Goal: Task Accomplishment & Management: Complete application form

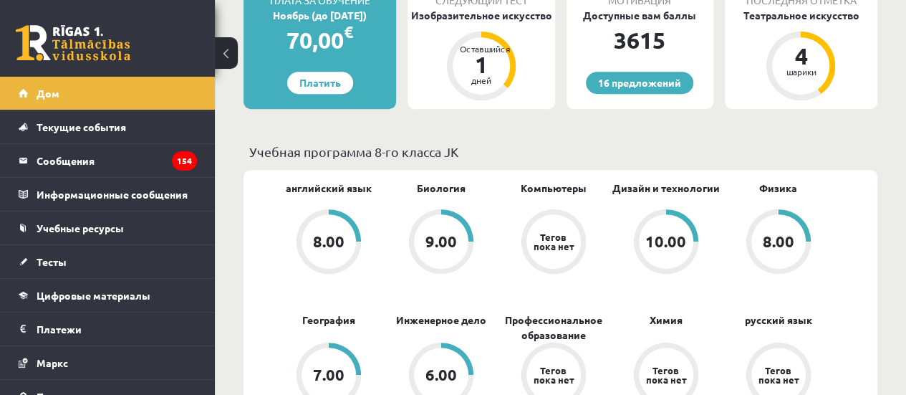
scroll to position [430, 0]
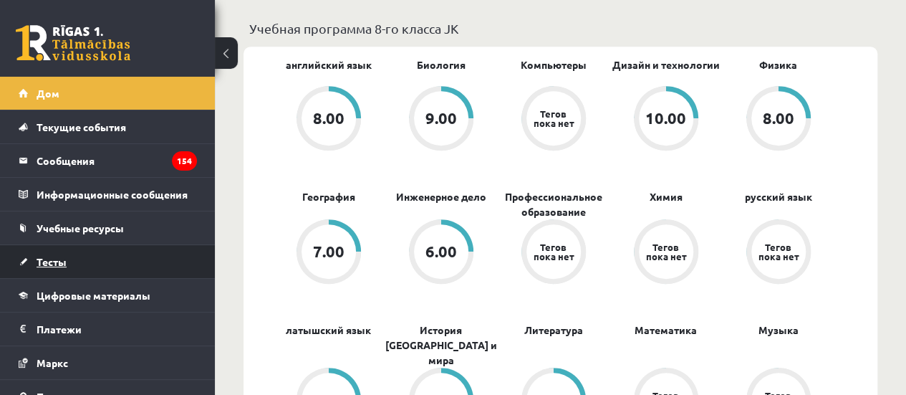
click at [112, 245] on link "Тесты" at bounding box center [108, 261] width 178 height 33
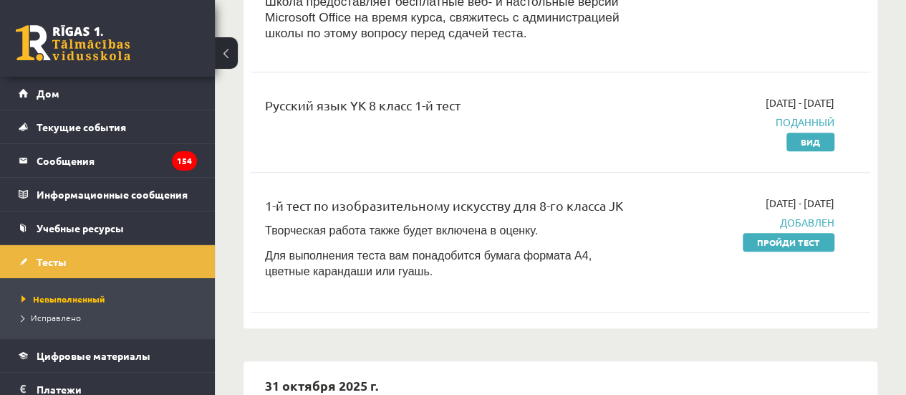
scroll to position [286, 0]
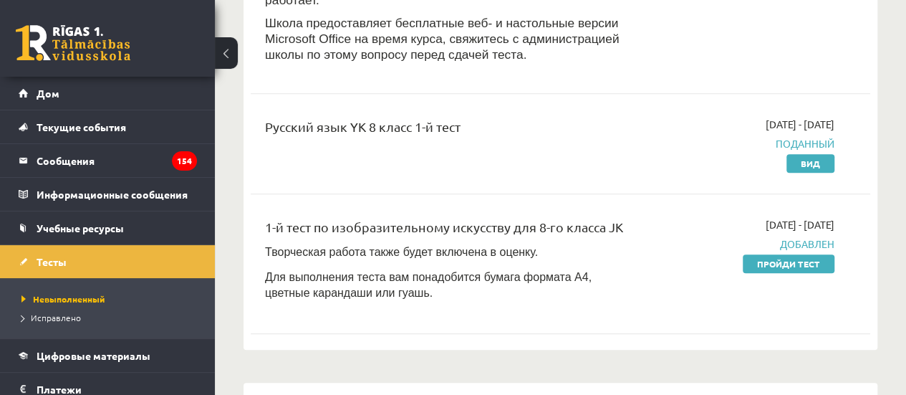
click at [735, 248] on div "2025-10-01 - 2025-10-15 Добавлен Пройди тест" at bounding box center [746, 263] width 197 height 93
click at [738, 246] on div "2025-10-01 - 2025-10-15 Добавлен Пройди тест" at bounding box center [746, 263] width 197 height 93
click at [751, 254] on link "Пройди тест" at bounding box center [789, 263] width 92 height 19
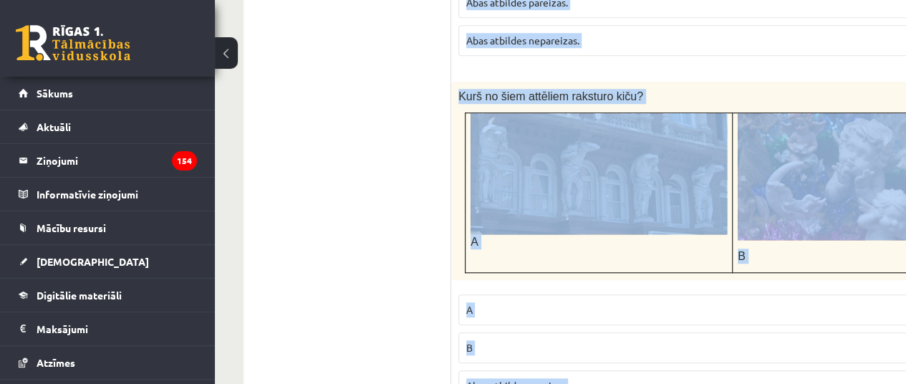
scroll to position [3576, 0]
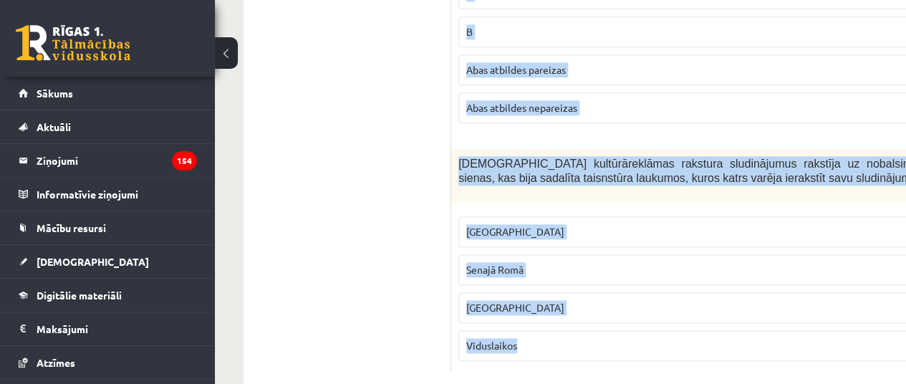
drag, startPoint x: 465, startPoint y: 117, endPoint x: 758, endPoint y: 353, distance: 376.8
copy form "Lor ipsumdo sitame consecte adipisci. Elitseddo Eius Temp incididu utlabore. Et…"
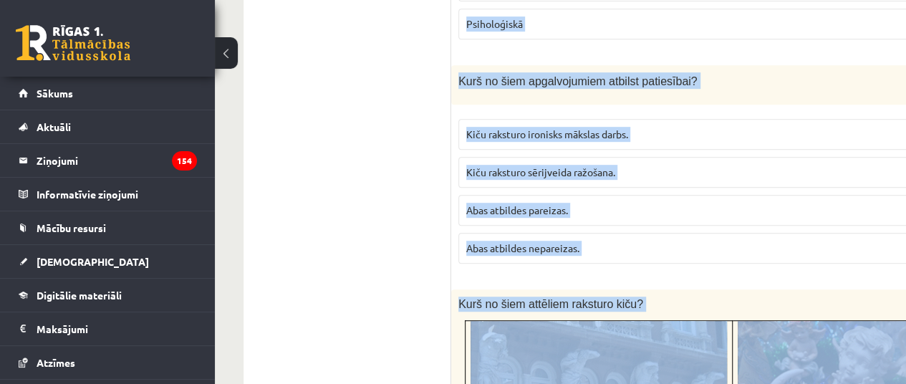
scroll to position [3075, 0]
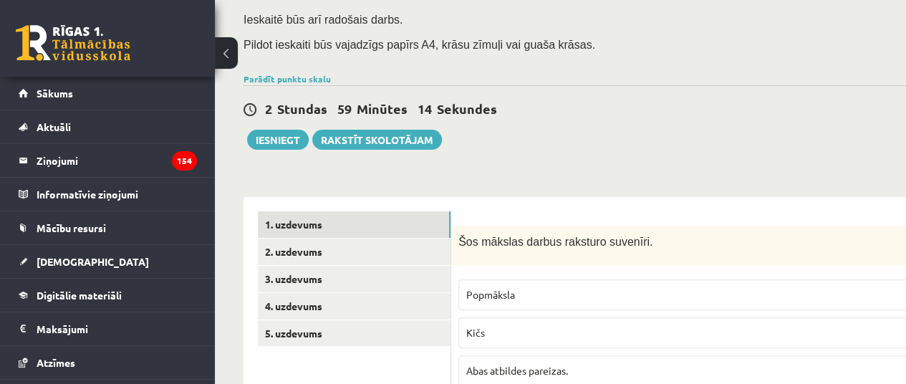
scroll to position [215, 0]
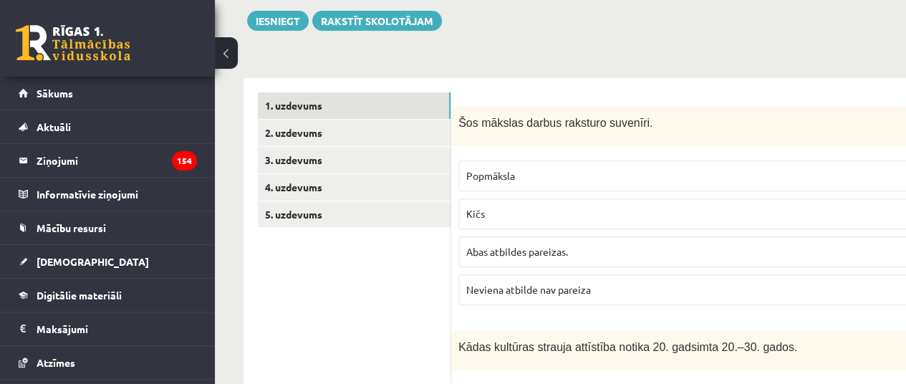
click at [515, 207] on p "Kičs" at bounding box center [731, 213] width 531 height 15
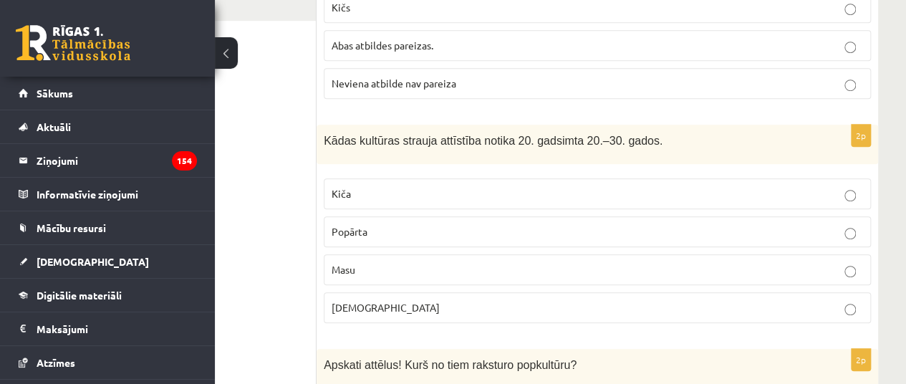
scroll to position [501, 135]
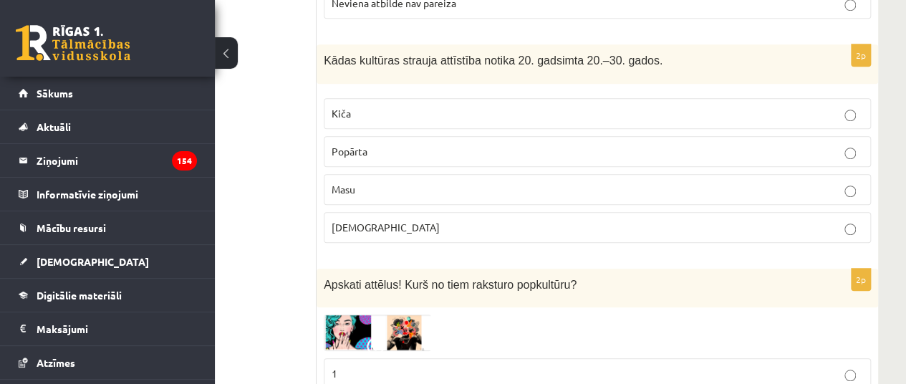
drag, startPoint x: 388, startPoint y: 108, endPoint x: 368, endPoint y: 155, distance: 50.7
click at [385, 112] on p "Kiča" at bounding box center [597, 113] width 531 height 15
click at [357, 195] on label "Masu" at bounding box center [597, 189] width 547 height 31
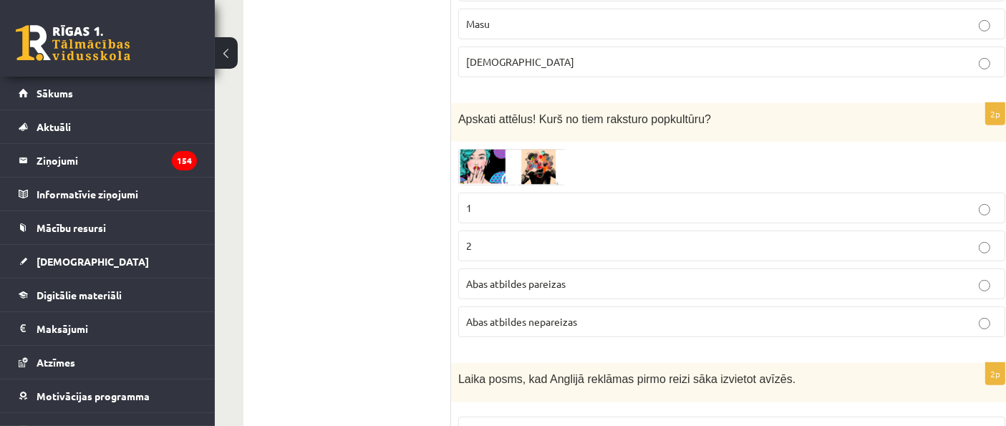
scroll to position [668, 0]
click at [523, 203] on p "1" at bounding box center [731, 206] width 531 height 15
click at [526, 150] on img at bounding box center [511, 166] width 107 height 37
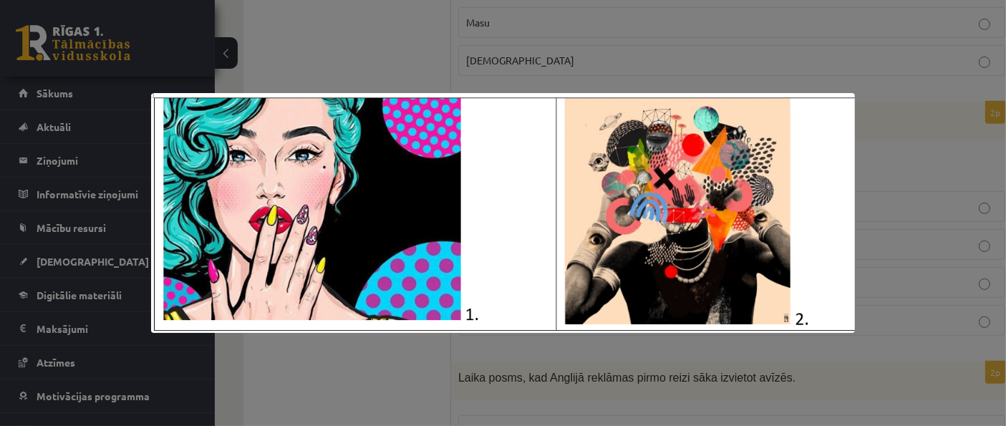
click at [614, 77] on div at bounding box center [503, 213] width 1006 height 426
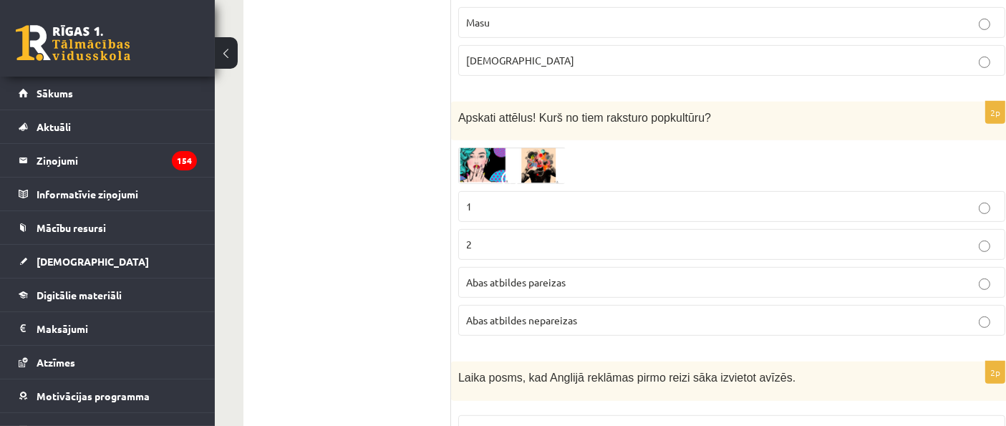
click at [556, 231] on label "2" at bounding box center [731, 244] width 547 height 31
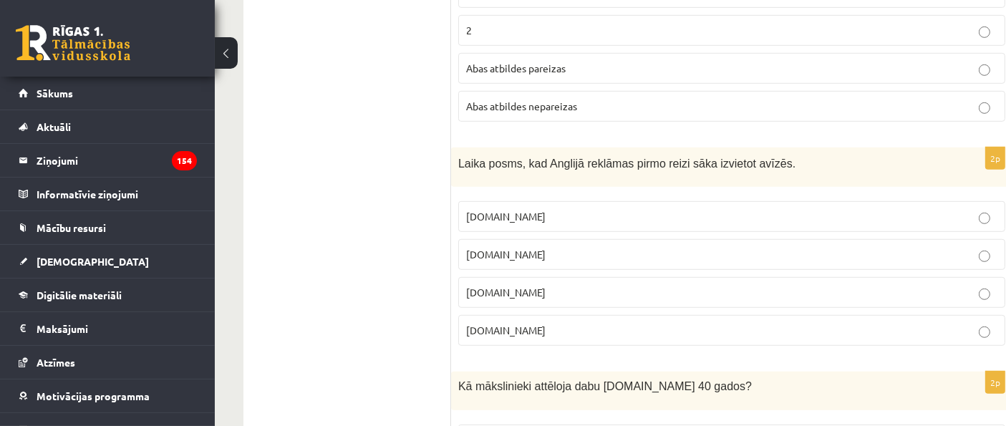
scroll to position [906, 0]
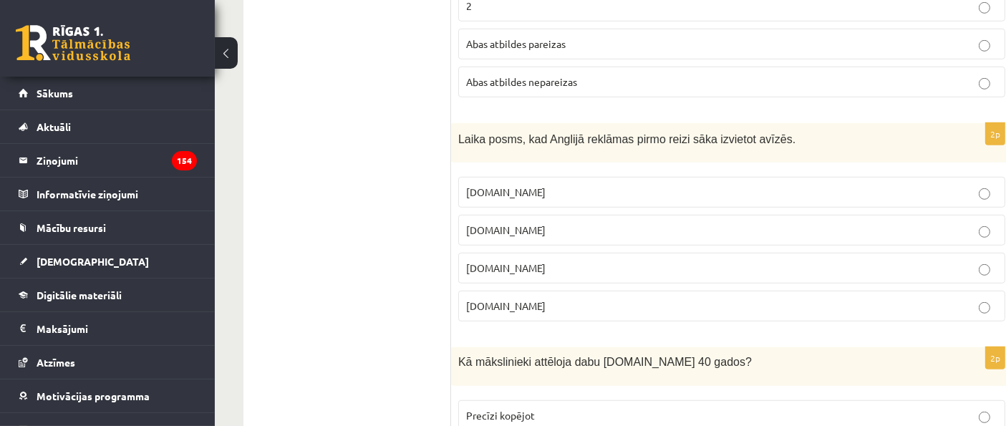
click at [508, 261] on p "[DOMAIN_NAME]" at bounding box center [731, 268] width 531 height 15
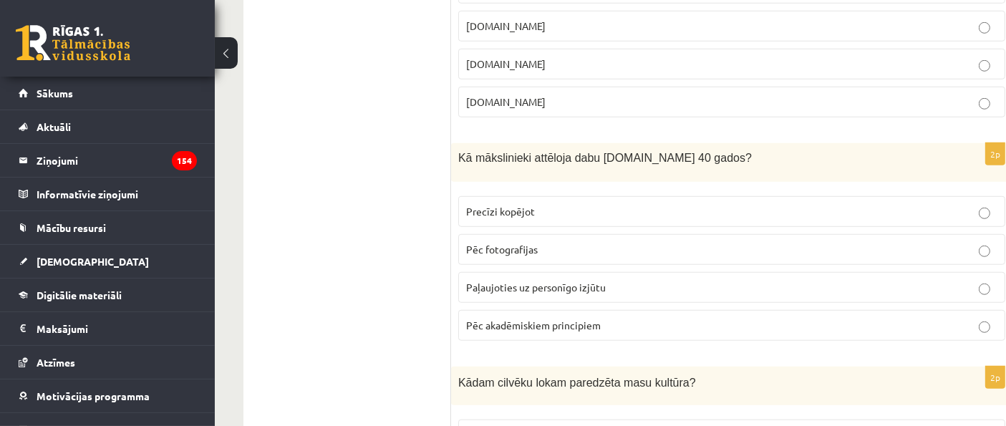
scroll to position [1146, 0]
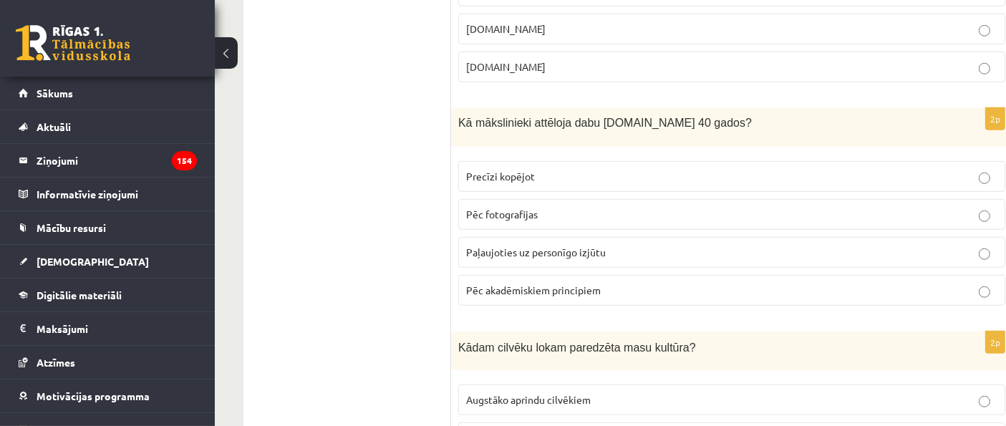
click at [564, 246] on span "Paļaujoties uz personīgo izjūtu" at bounding box center [536, 252] width 140 height 13
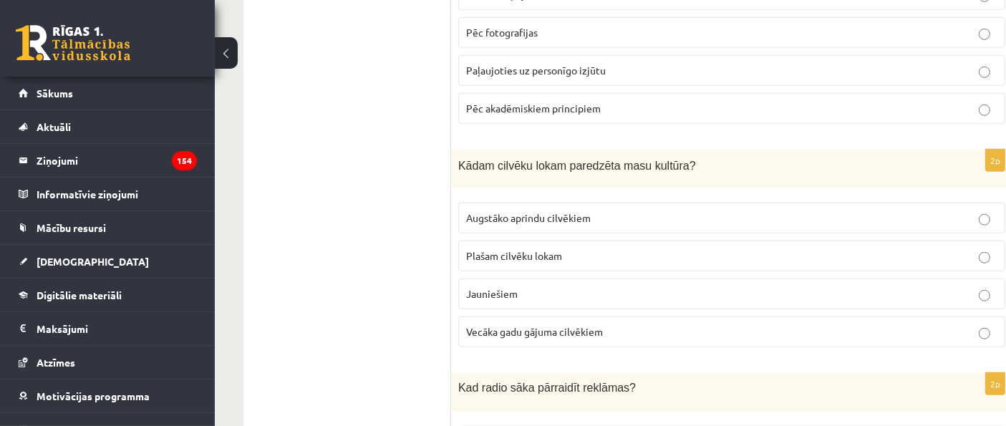
scroll to position [1384, 0]
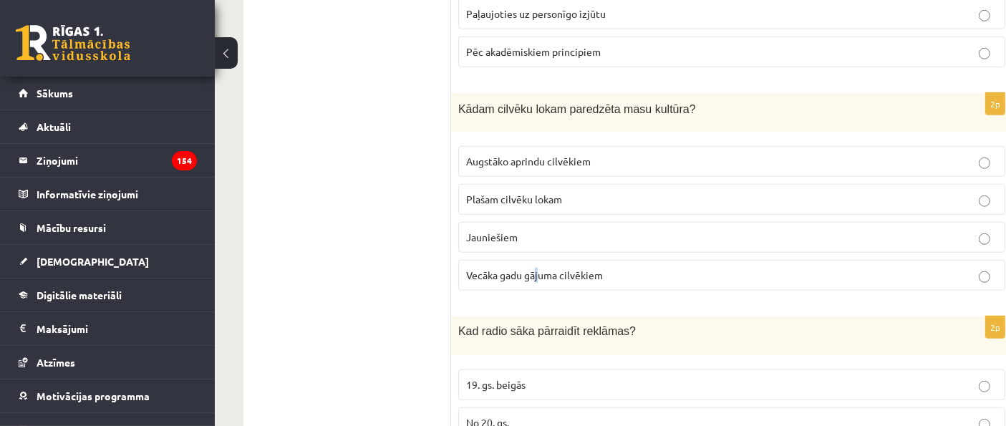
click at [538, 275] on label "Vecāka gadu gājuma cilvēkiem" at bounding box center [731, 275] width 547 height 31
click at [538, 273] on label "Vecāka gadu gājuma cilvēkiem" at bounding box center [731, 275] width 547 height 31
click at [568, 156] on span "Augstāko aprindu cilvēkiem" at bounding box center [528, 161] width 125 height 13
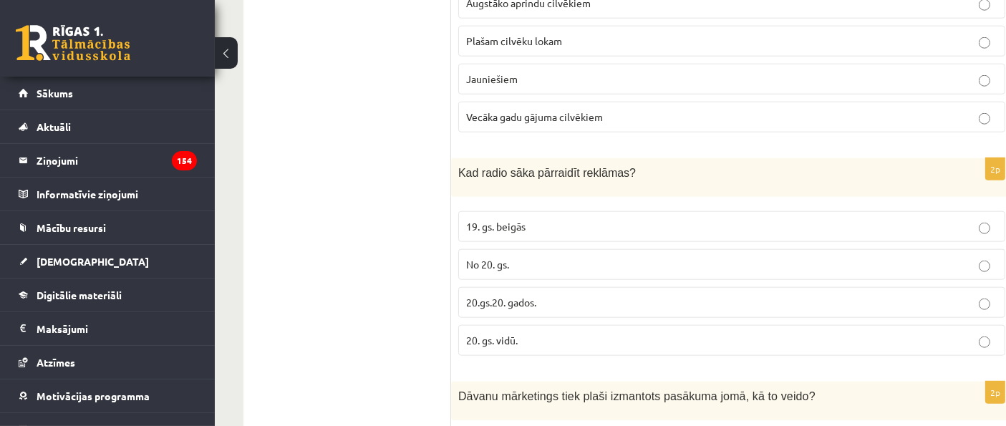
scroll to position [1464, 0]
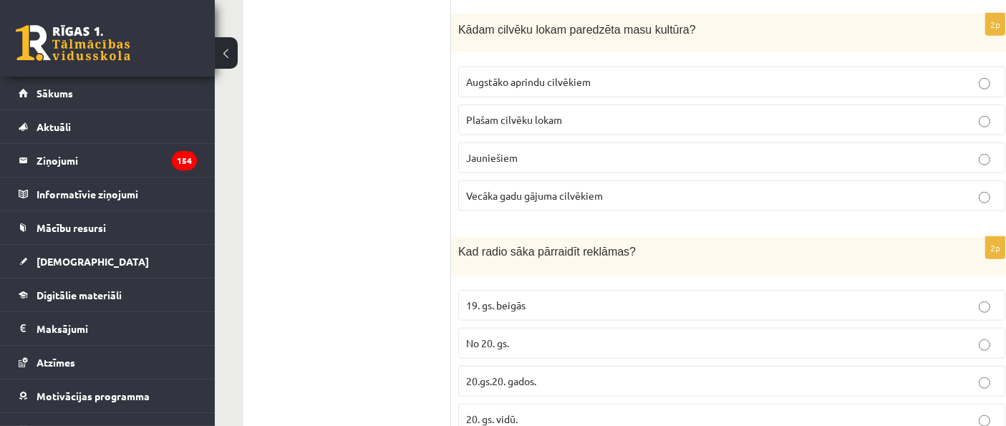
click at [508, 105] on label "Plašam cilvēku lokam" at bounding box center [731, 120] width 547 height 31
click at [513, 383] on fieldset "19. gs. beigās No 20. gs. 20.gs.20. gados. 20. gs. vidū." at bounding box center [731, 361] width 547 height 156
click at [505, 366] on label "20.gs.20. gados." at bounding box center [731, 381] width 547 height 31
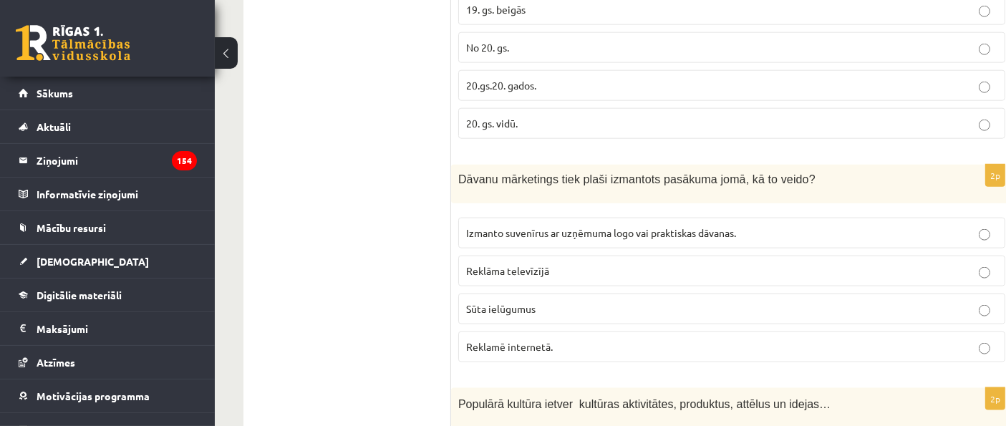
scroll to position [1781, 0]
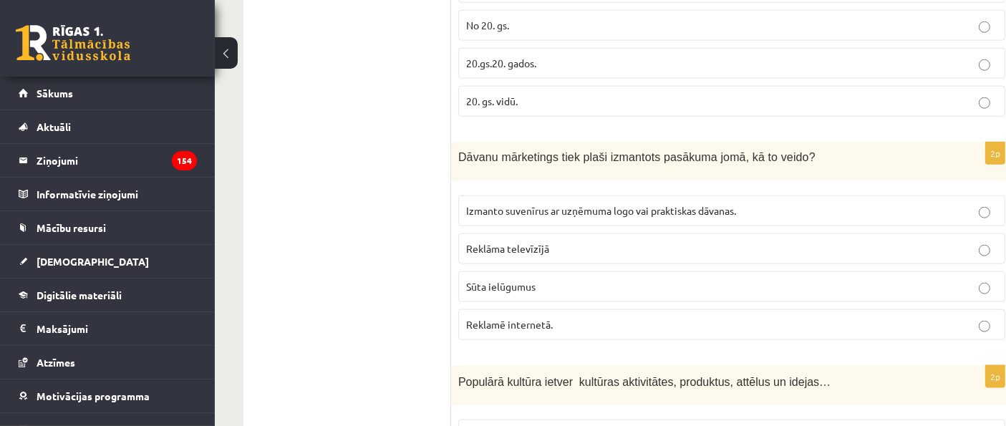
click at [544, 205] on label "Izmanto suvenīrus ar uzņēmuma logo vai praktiskas dāvanas." at bounding box center [731, 210] width 547 height 31
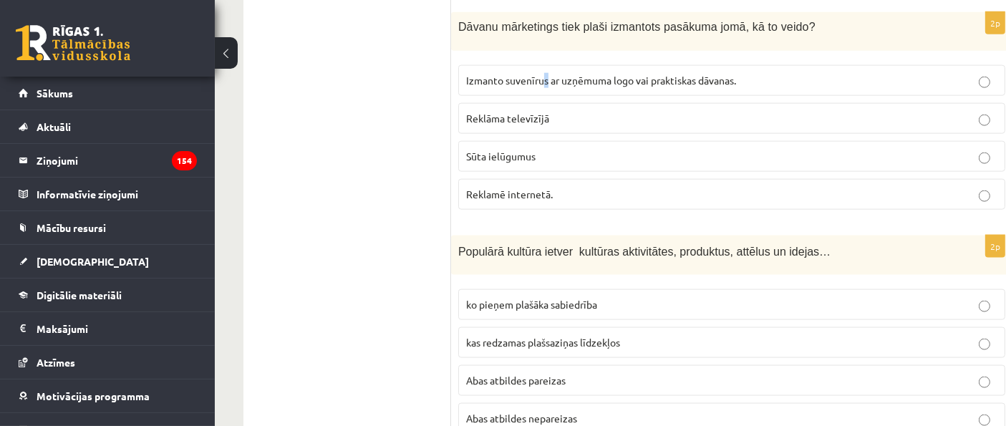
scroll to position [1862, 0]
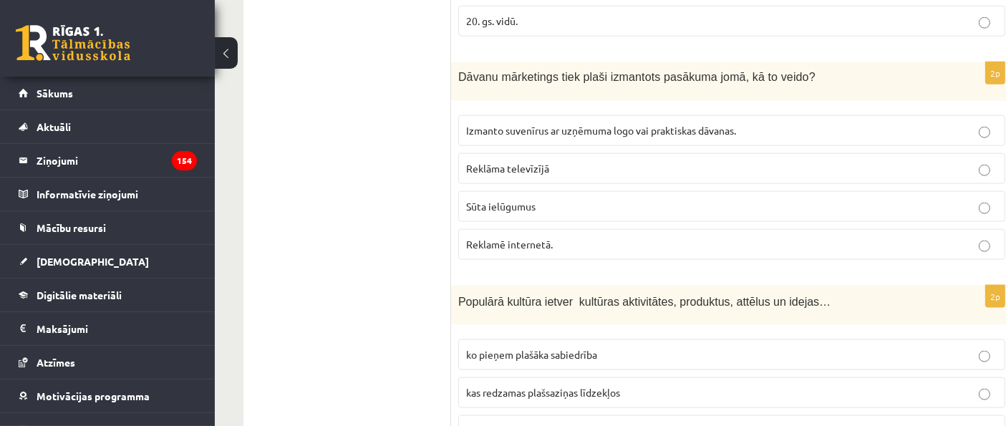
click at [570, 123] on p "Izmanto suvenīrus ar uzņēmuma logo vai praktiskas dāvanas." at bounding box center [731, 130] width 531 height 15
click at [570, 124] on span "Izmanto suvenīrus ar uzņēmuma logo vai praktiskas dāvanas." at bounding box center [601, 130] width 270 height 13
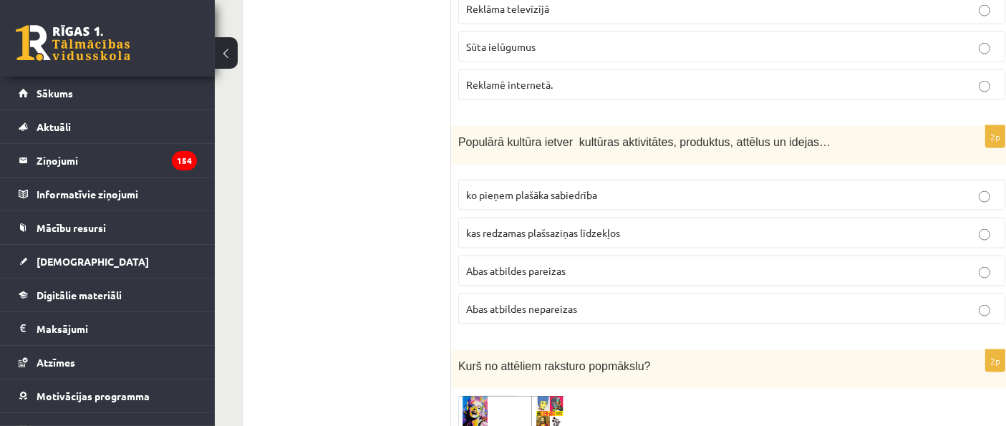
scroll to position [2021, 0]
click at [524, 303] on span "Abas atbildes nepareizas" at bounding box center [521, 309] width 111 height 13
click at [516, 294] on label "Abas atbildes nepareizas" at bounding box center [731, 309] width 547 height 31
click at [528, 267] on label "Abas atbildes pareizas" at bounding box center [731, 271] width 547 height 31
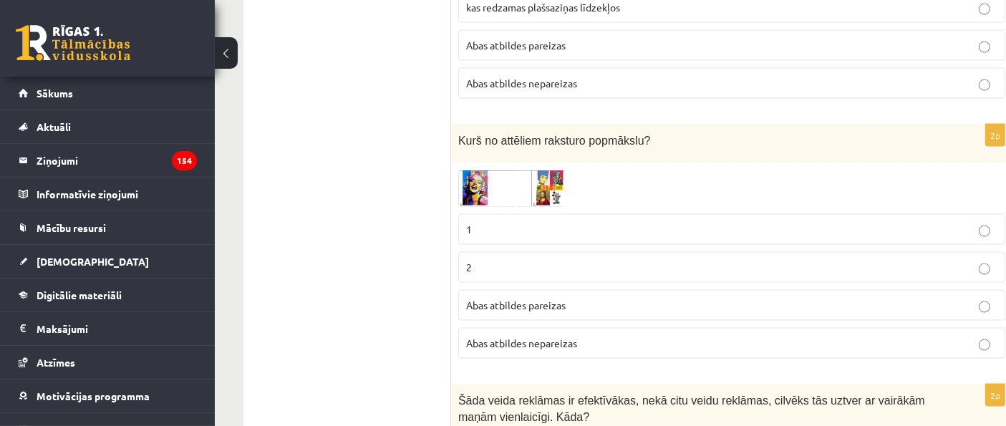
scroll to position [2259, 0]
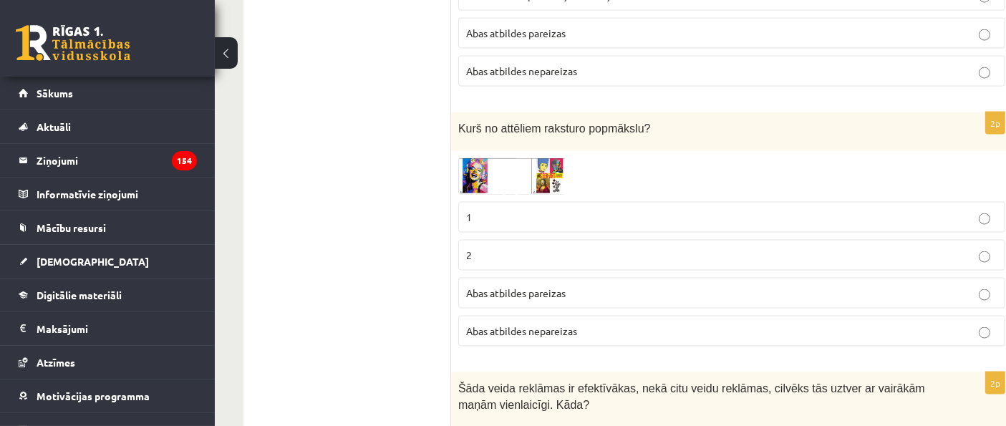
click at [483, 160] on img at bounding box center [511, 176] width 107 height 37
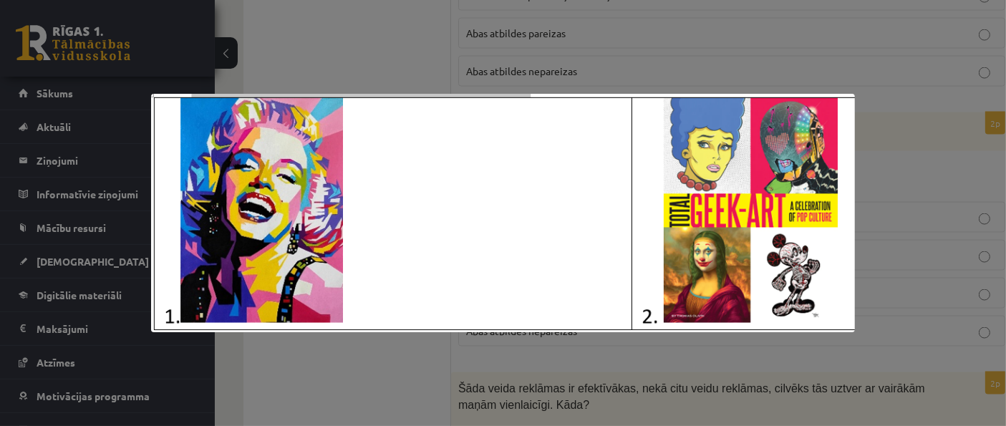
click at [349, 56] on div at bounding box center [503, 213] width 1006 height 426
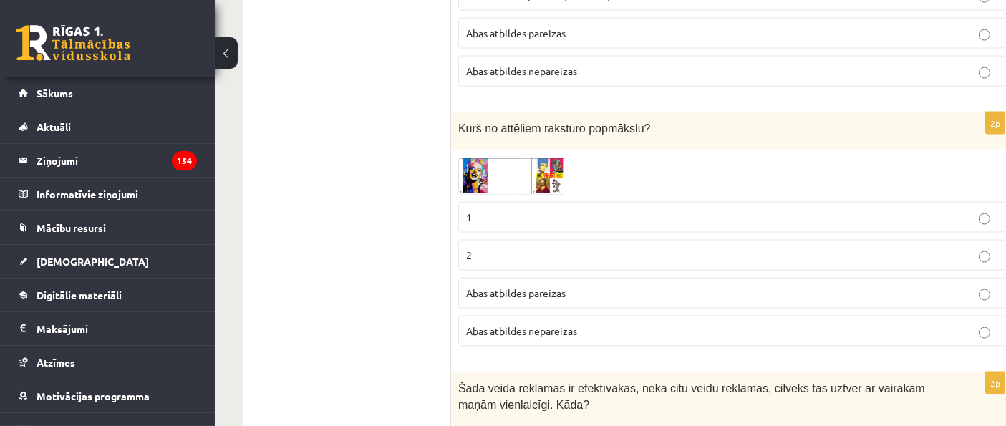
click at [506, 160] on img at bounding box center [511, 176] width 107 height 37
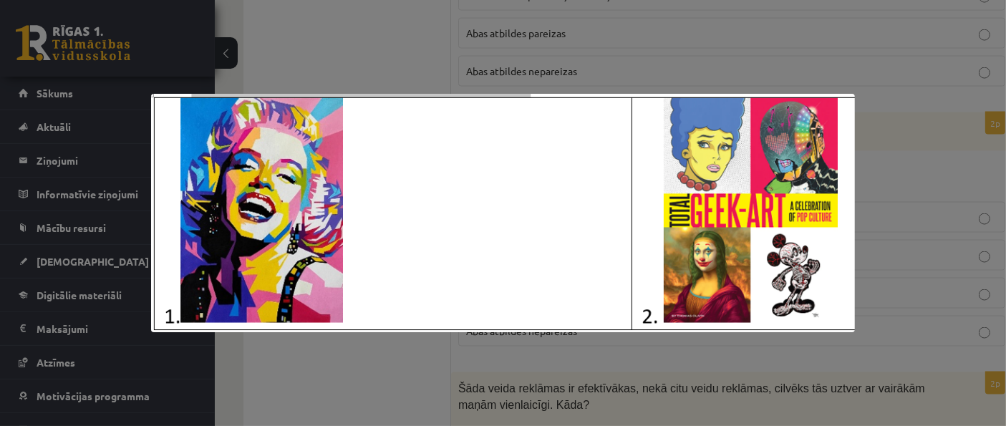
drag, startPoint x: 628, startPoint y: 40, endPoint x: 628, endPoint y: 54, distance: 13.6
click at [628, 44] on div at bounding box center [503, 213] width 1006 height 426
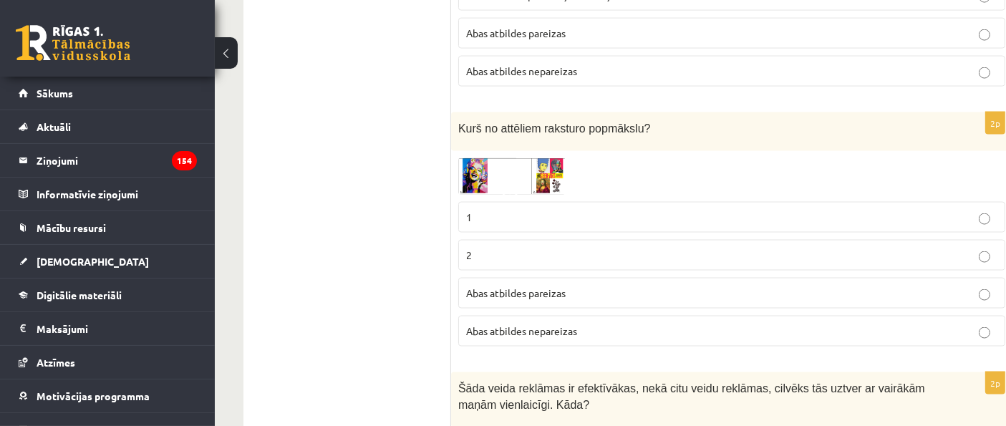
click at [618, 211] on label "1" at bounding box center [731, 217] width 547 height 31
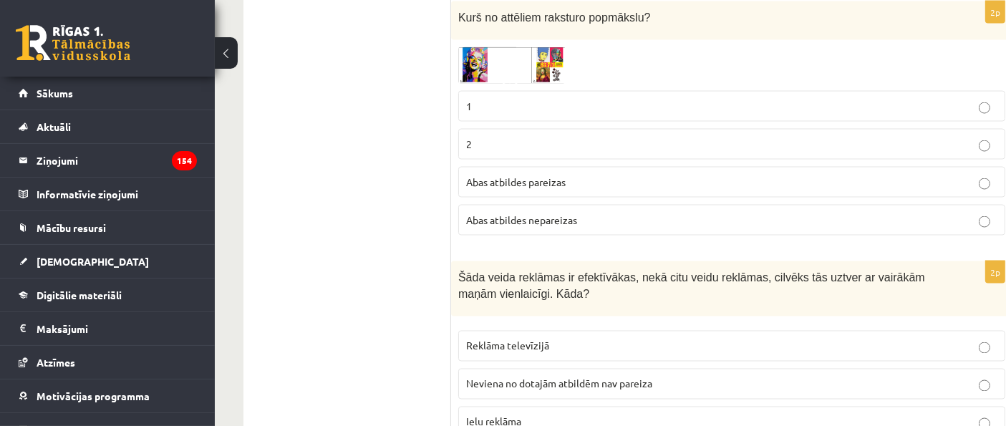
scroll to position [2418, 0]
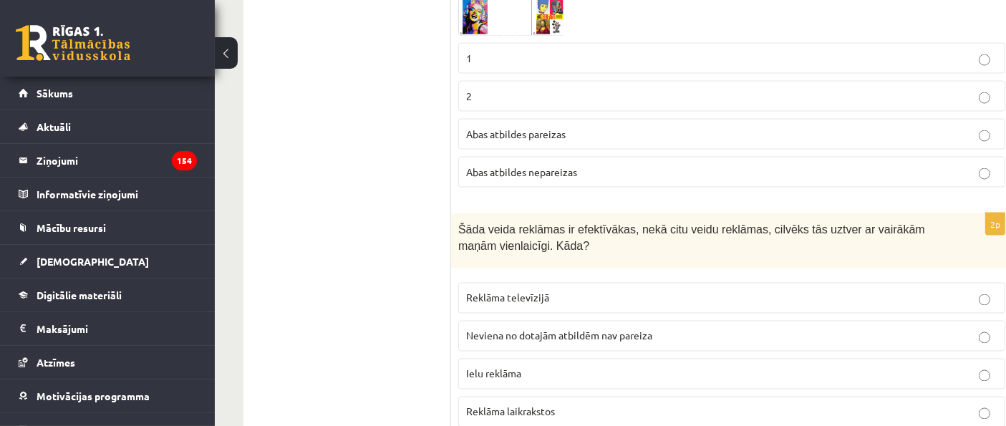
click at [562, 294] on label "Reklāma televīzijā" at bounding box center [731, 298] width 547 height 31
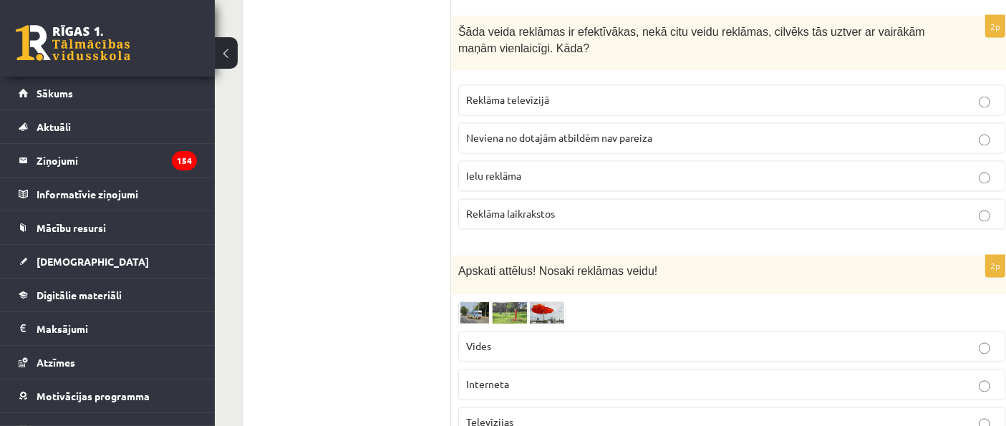
scroll to position [2737, 0]
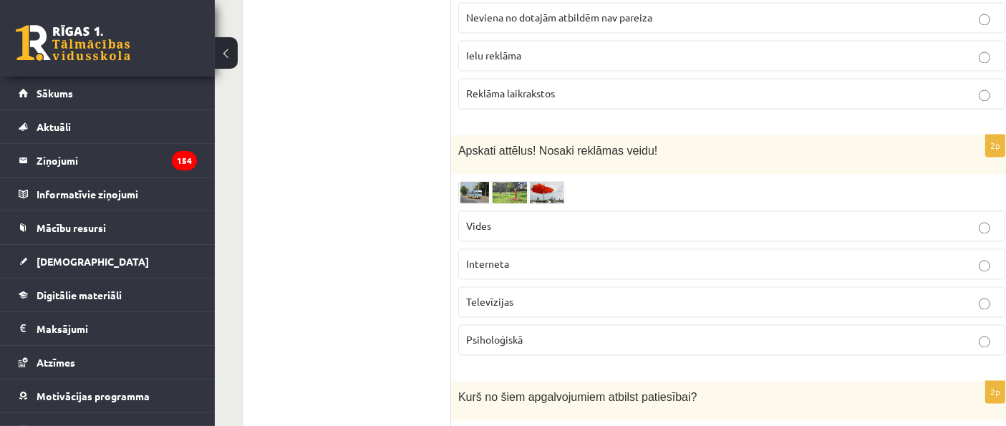
click at [537, 213] on label "Vides" at bounding box center [731, 226] width 547 height 31
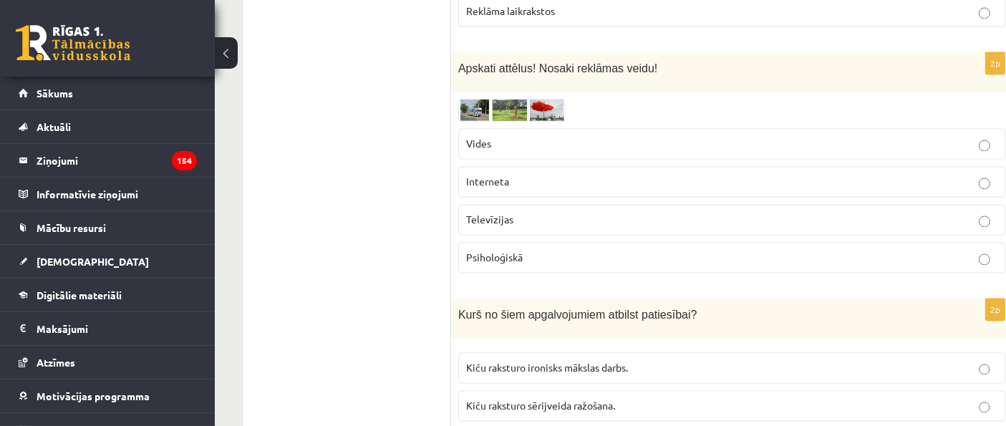
scroll to position [2896, 0]
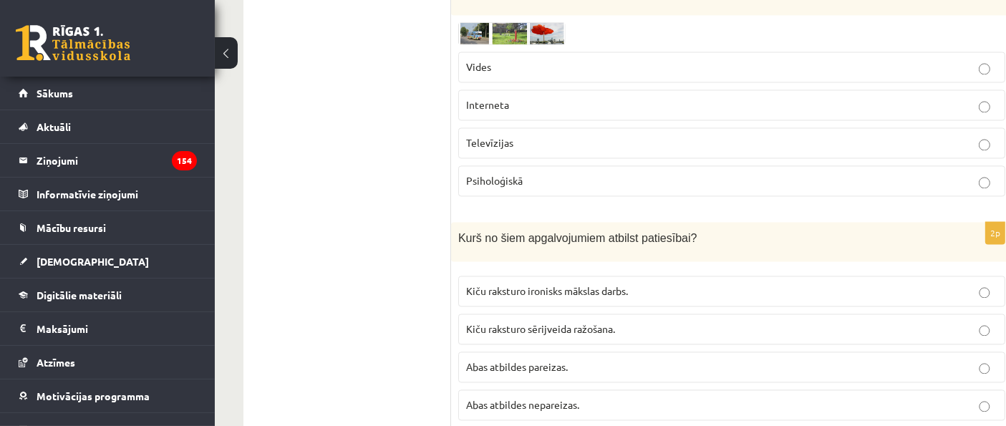
click at [556, 276] on label "Kiču raksturo ironisks mākslas darbs." at bounding box center [731, 291] width 547 height 31
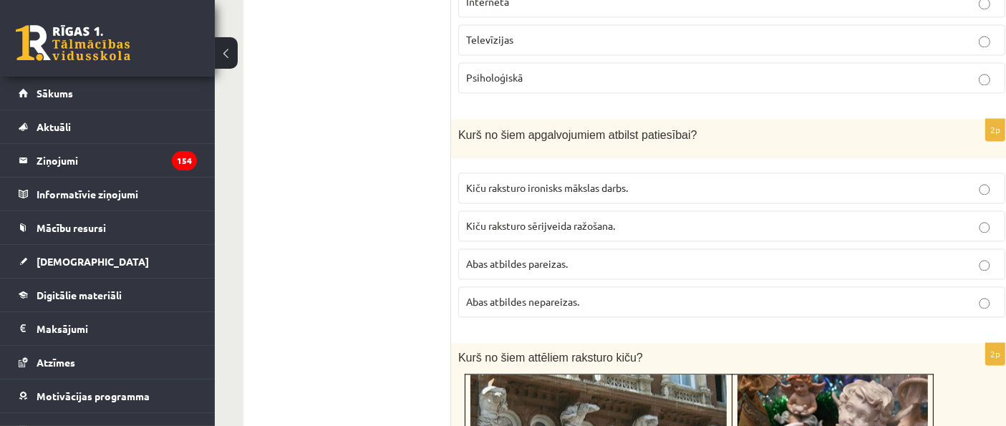
scroll to position [3055, 0]
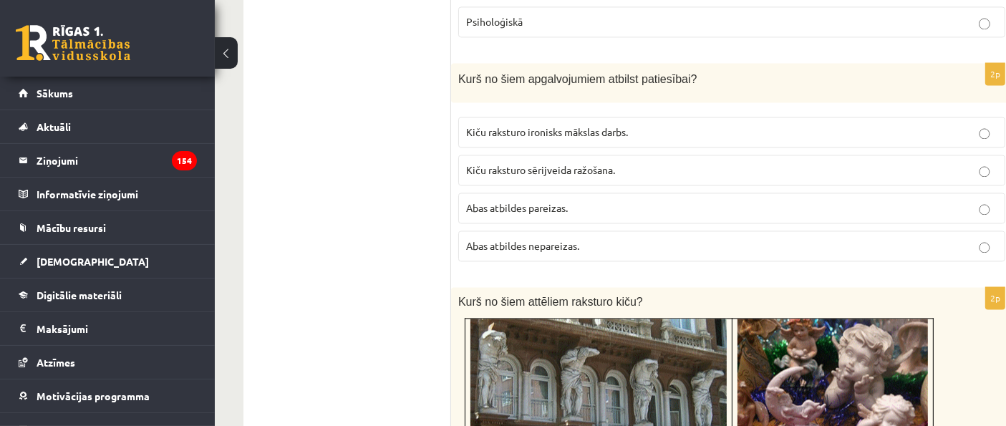
click at [636, 156] on label "Kiču raksturo sērijveida ražošana." at bounding box center [731, 170] width 547 height 31
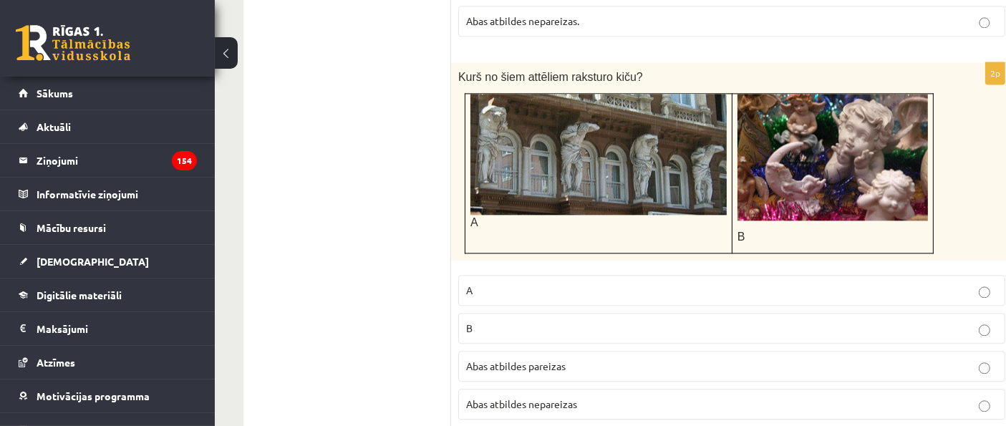
scroll to position [3294, 0]
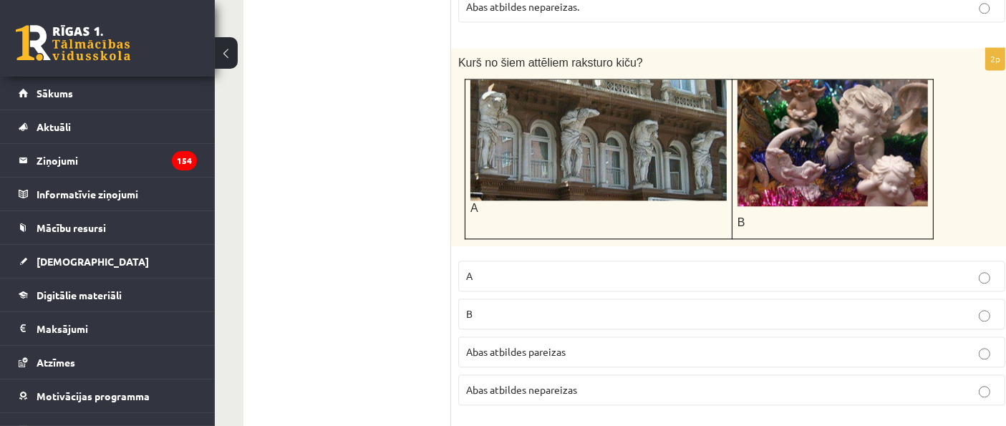
click at [533, 306] on p "B" at bounding box center [731, 313] width 531 height 15
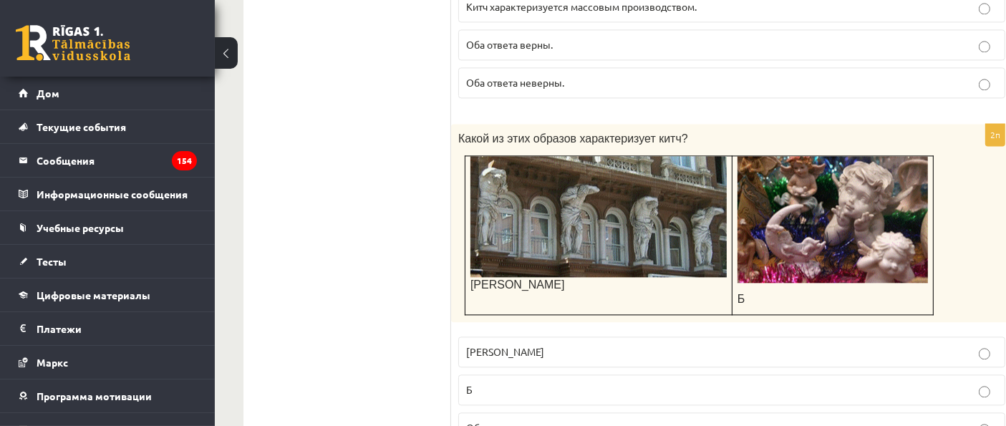
scroll to position [3134, 0]
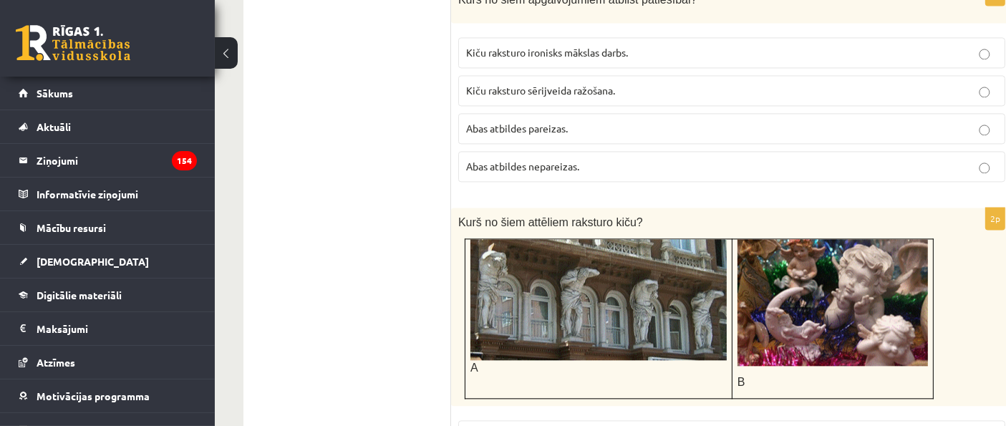
click at [693, 241] on img at bounding box center [598, 299] width 256 height 121
click at [703, 258] on img at bounding box center [598, 299] width 256 height 121
click at [799, 293] on img at bounding box center [833, 302] width 190 height 127
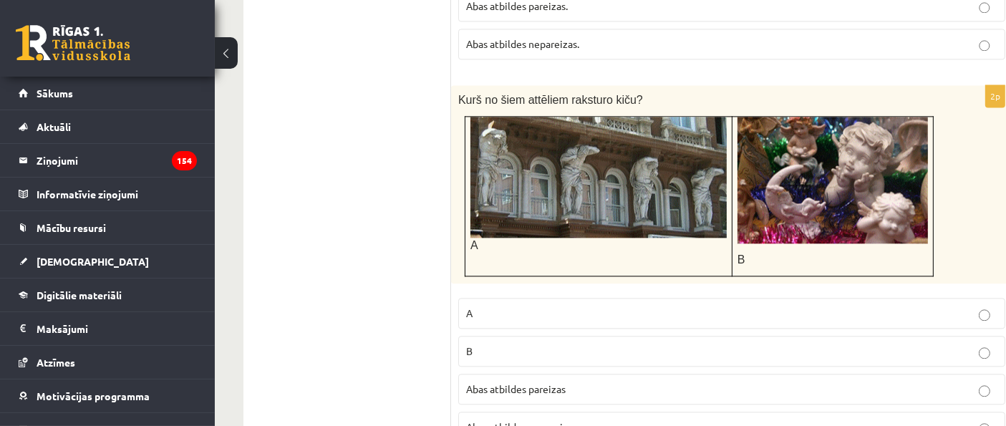
scroll to position [3294, 0]
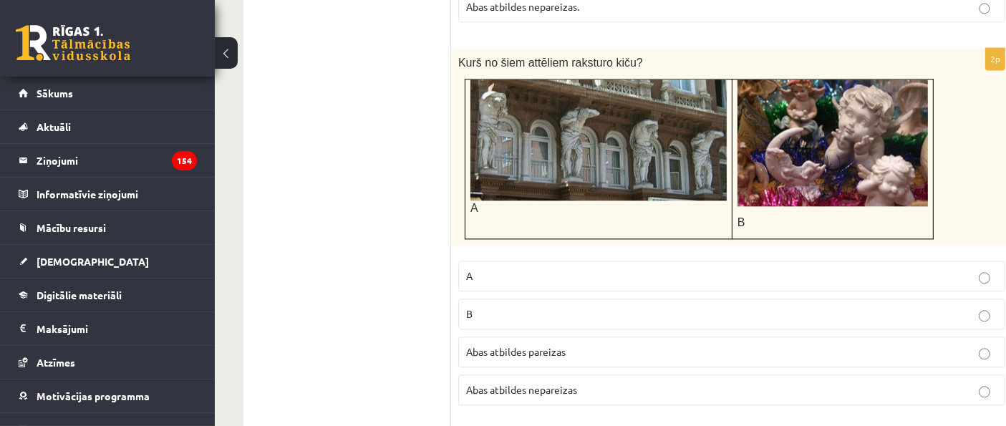
click at [554, 383] on span "Abas atbildes nepareizas" at bounding box center [521, 389] width 111 height 13
click at [572, 383] on span "Abas atbildes nepareizas" at bounding box center [521, 389] width 111 height 13
click at [571, 383] on span "Abas atbildes nepareizas" at bounding box center [521, 389] width 111 height 13
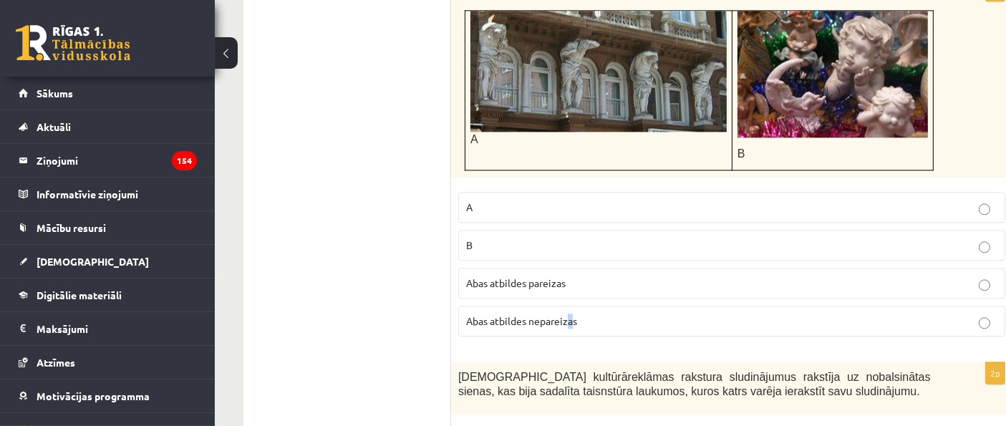
scroll to position [3532, 0]
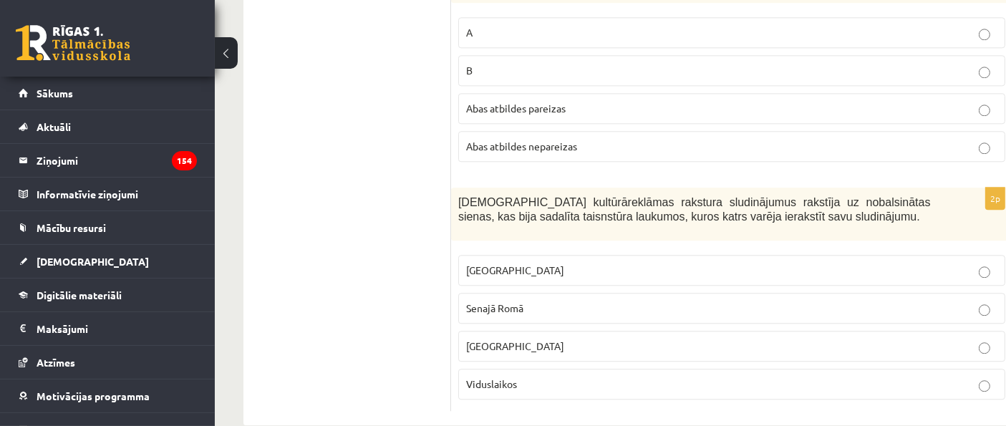
scroll to position [3539, 0]
click at [566, 299] on p "Senajā Romā" at bounding box center [731, 306] width 531 height 15
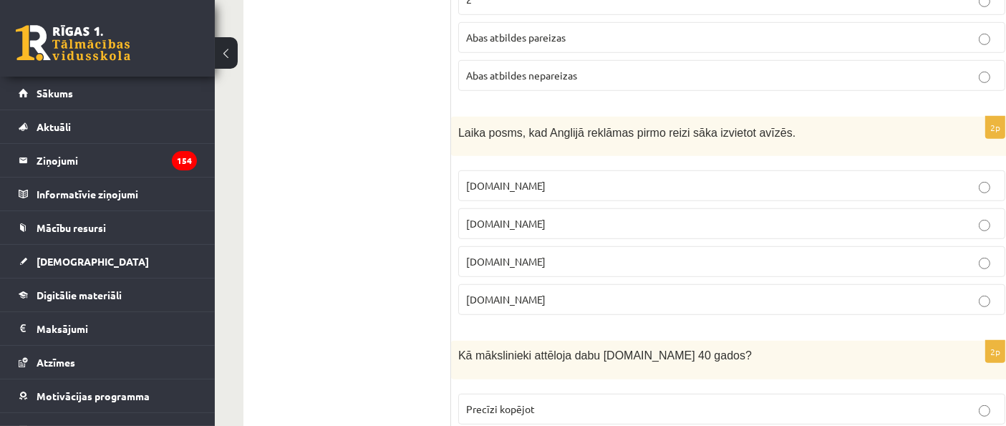
scroll to position [796, 0]
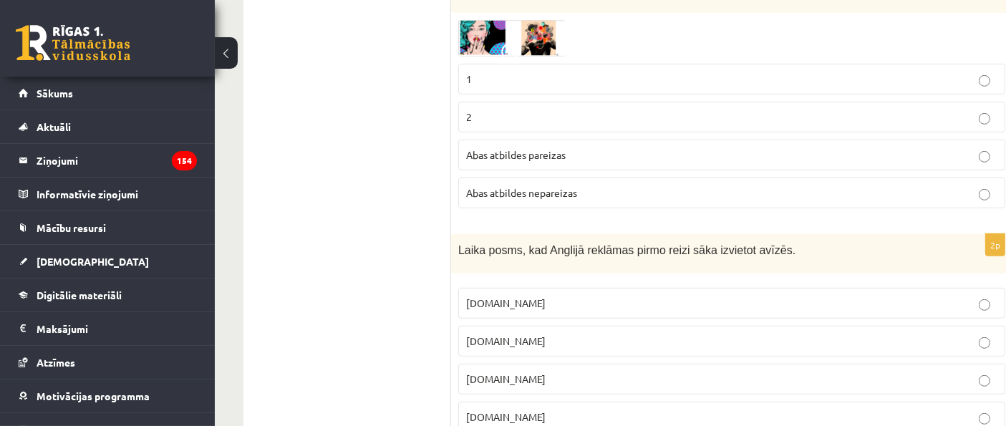
click at [538, 79] on p "1" at bounding box center [731, 79] width 531 height 15
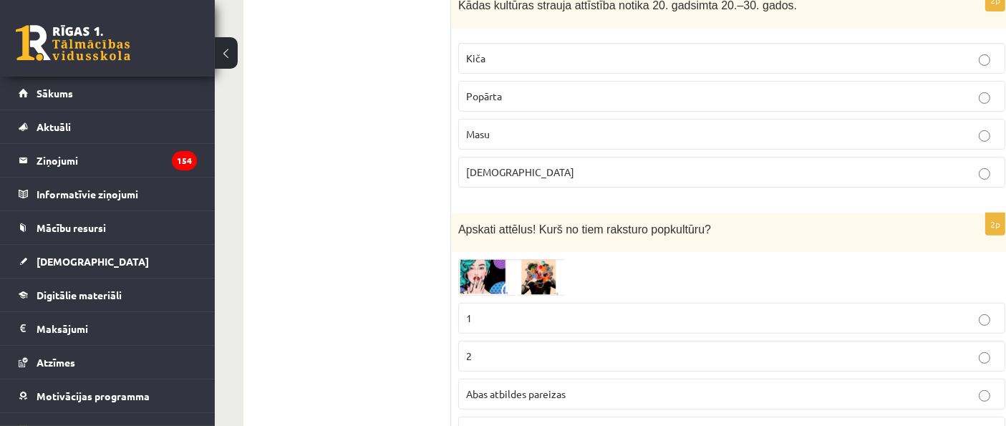
scroll to position [636, 0]
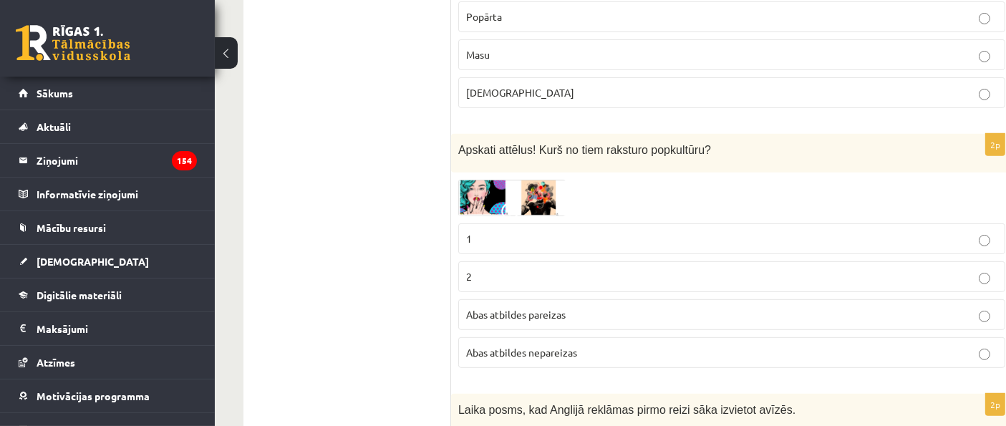
click at [530, 160] on div "Apskati attēlus! Kurš no tiem raksturo popkultūru?" at bounding box center [731, 153] width 561 height 39
click at [516, 183] on img at bounding box center [511, 198] width 107 height 37
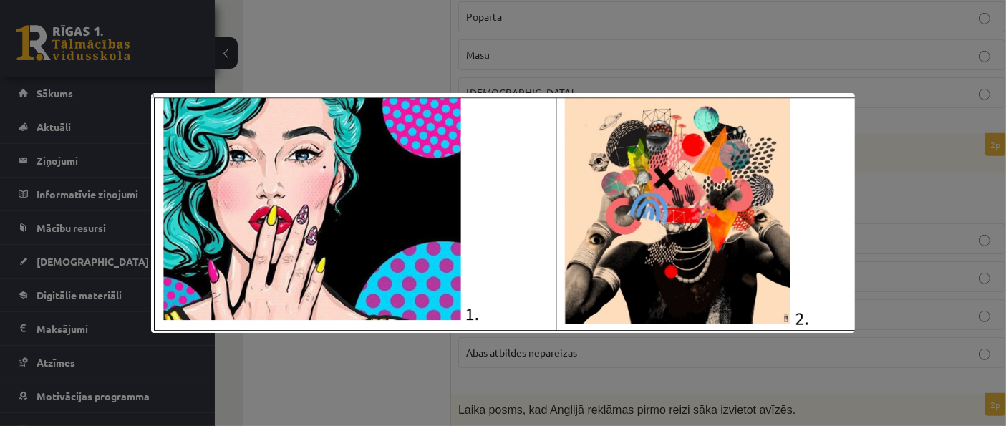
click at [421, 96] on img at bounding box center [503, 213] width 705 height 240
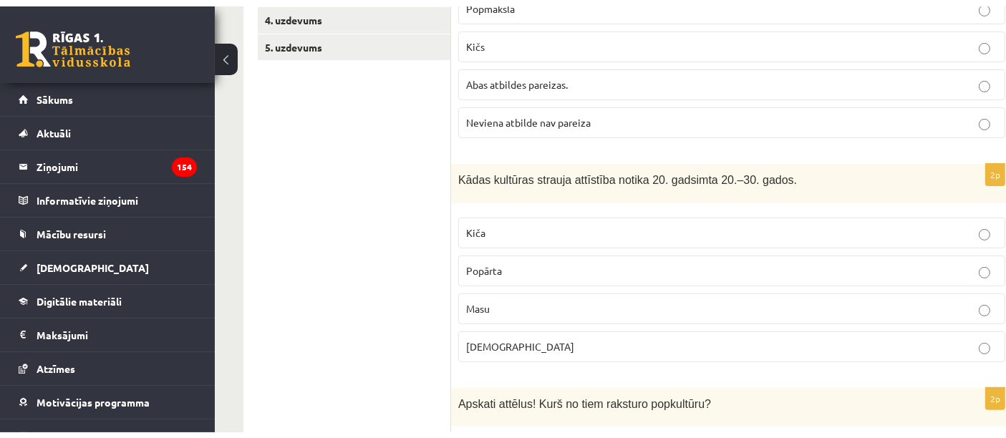
scroll to position [238, 0]
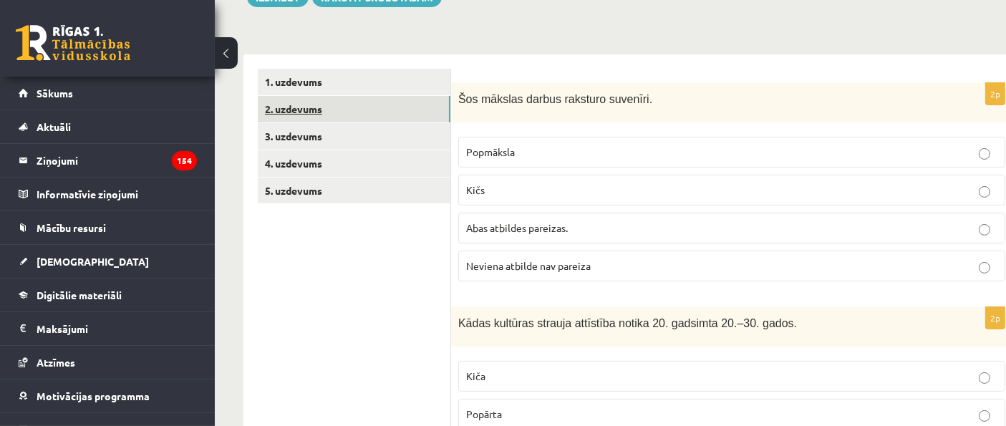
click at [352, 112] on link "2. uzdevums" at bounding box center [354, 109] width 193 height 26
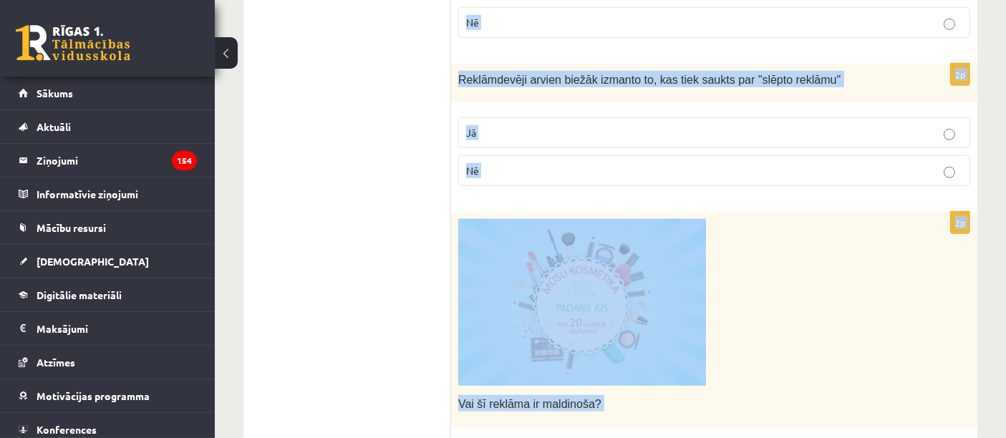
scroll to position [1779, 0]
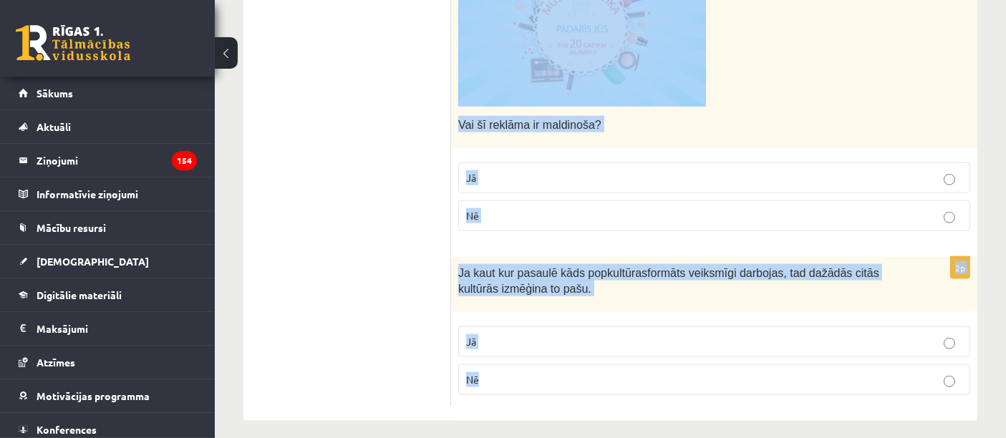
drag, startPoint x: 464, startPoint y: 77, endPoint x: 861, endPoint y: 445, distance: 541.1
copy form "Loremi dol sitametcons ad elitsed! 2d Eiusmodtemp incididun utlabore. Et Do 3m …"
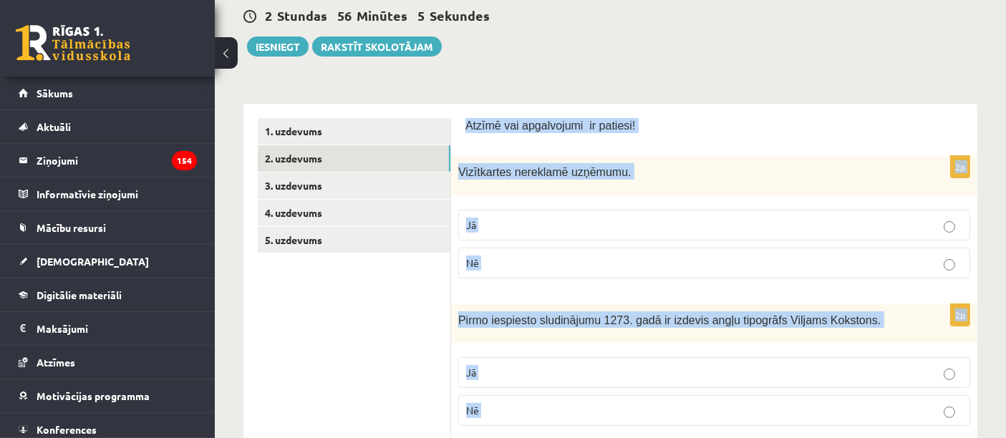
scroll to position [0, 0]
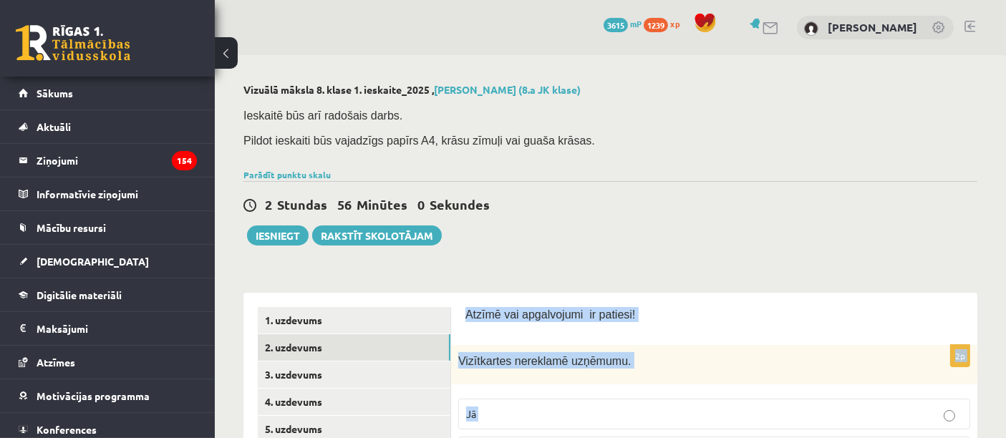
copy form "Loremi dol sitametcons ad elitsed! 2d Eiusmodtemp incididun utlabore. Et Do 3m …"
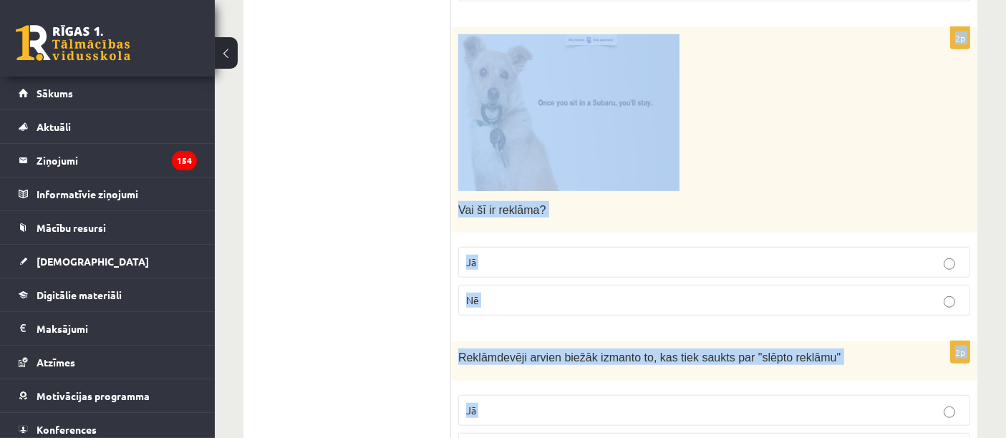
scroll to position [1193, 0]
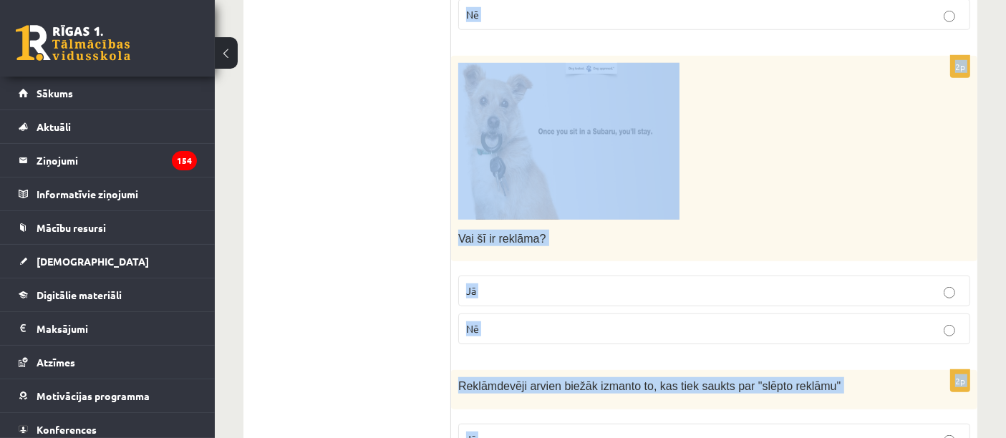
click at [373, 234] on ul "1. uzdevums 2. uzdevums 3. uzdevums 4. uzdevums 5. uzdevums" at bounding box center [354, 52] width 193 height 1877
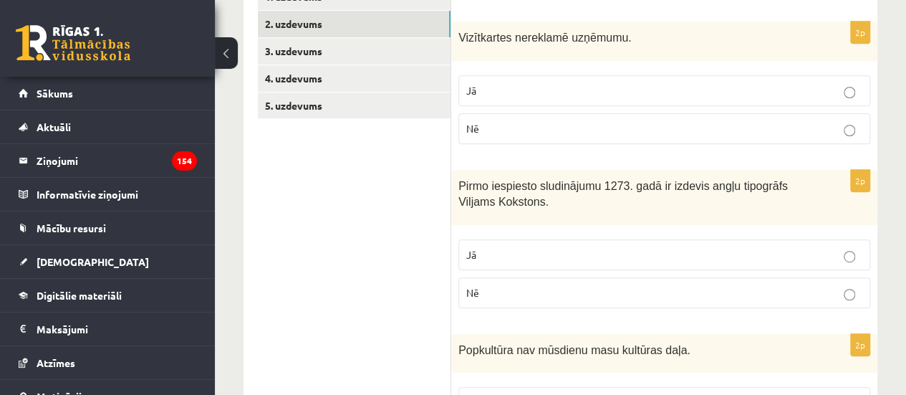
scroll to position [119, 0]
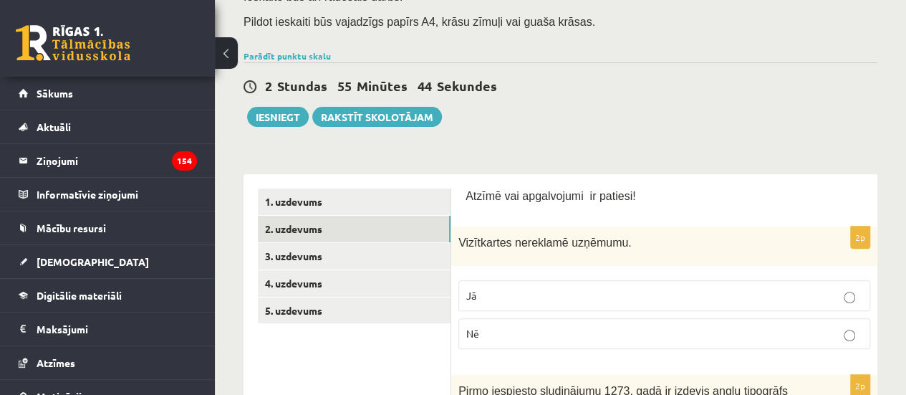
click at [546, 336] on p "Nē" at bounding box center [664, 333] width 396 height 15
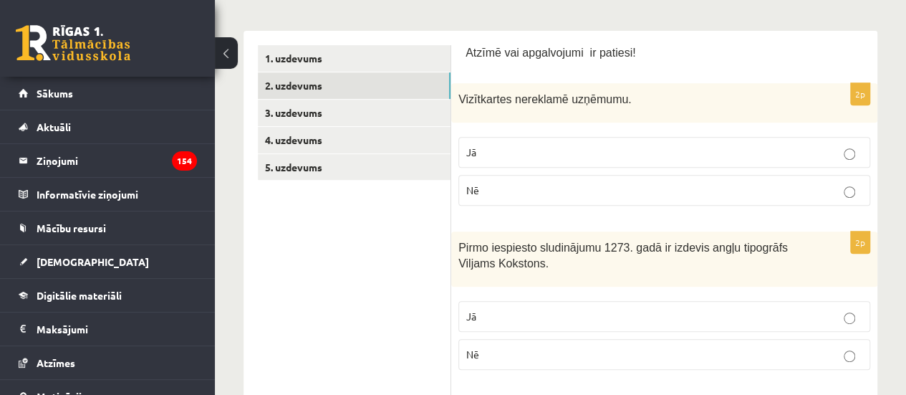
click at [502, 342] on label "Nē" at bounding box center [664, 354] width 412 height 31
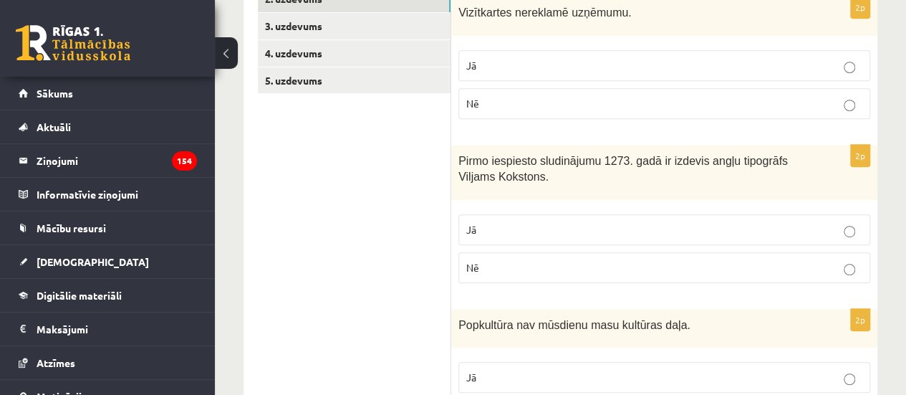
scroll to position [477, 0]
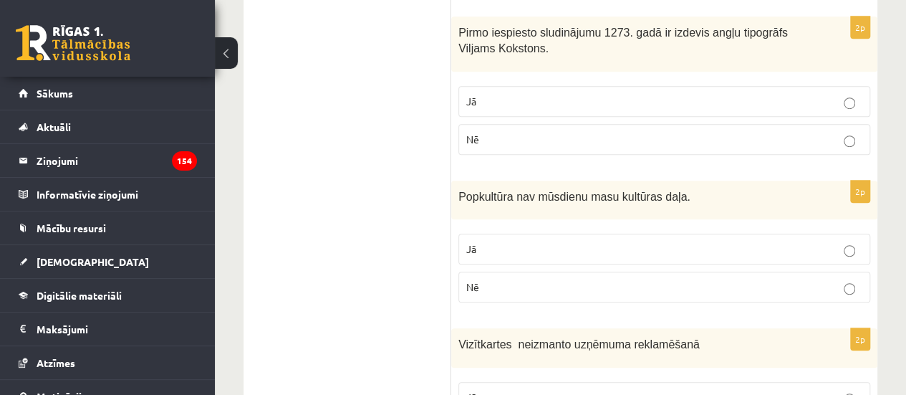
click at [513, 293] on label "Nē" at bounding box center [664, 286] width 412 height 31
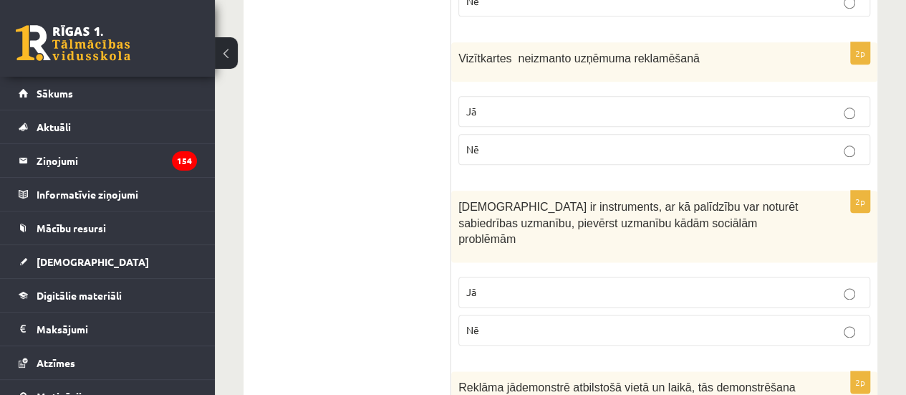
scroll to position [763, 0]
click at [501, 141] on p "Nē" at bounding box center [664, 148] width 396 height 15
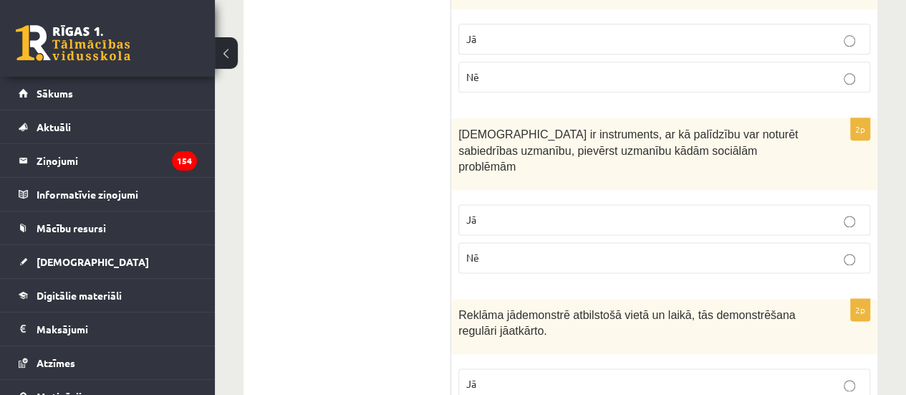
click at [490, 204] on label "Jā" at bounding box center [664, 219] width 412 height 31
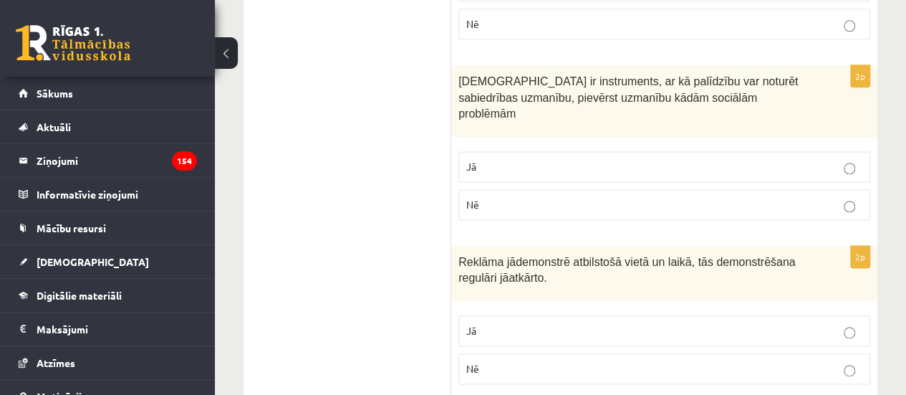
scroll to position [978, 0]
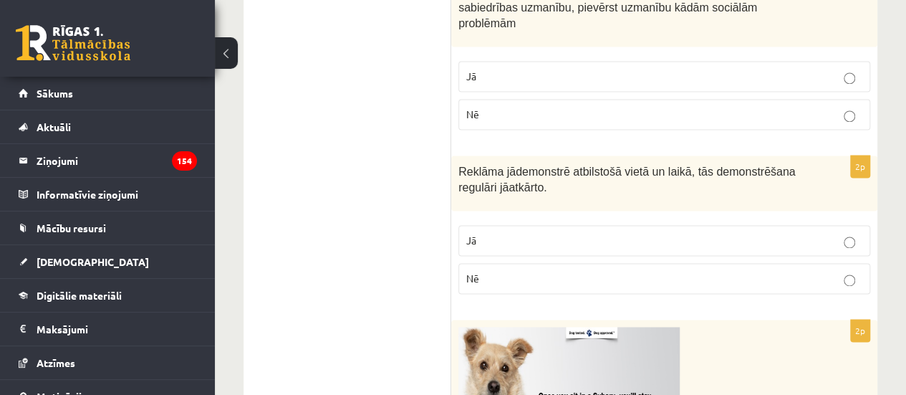
click at [488, 230] on label "Jā" at bounding box center [664, 240] width 412 height 31
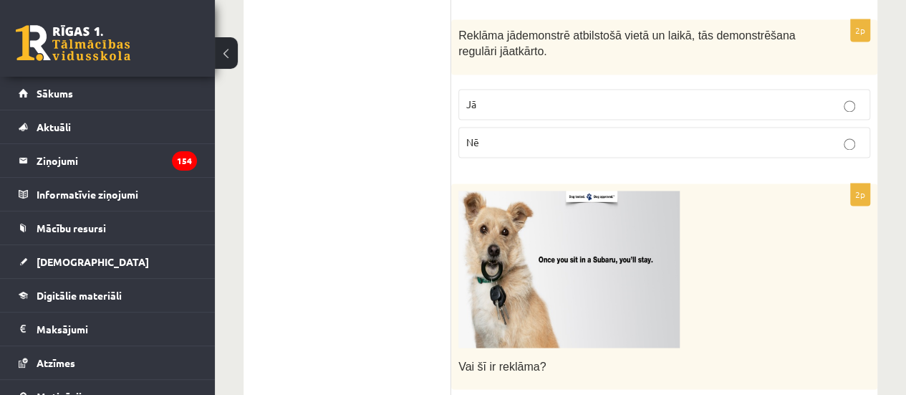
scroll to position [1193, 0]
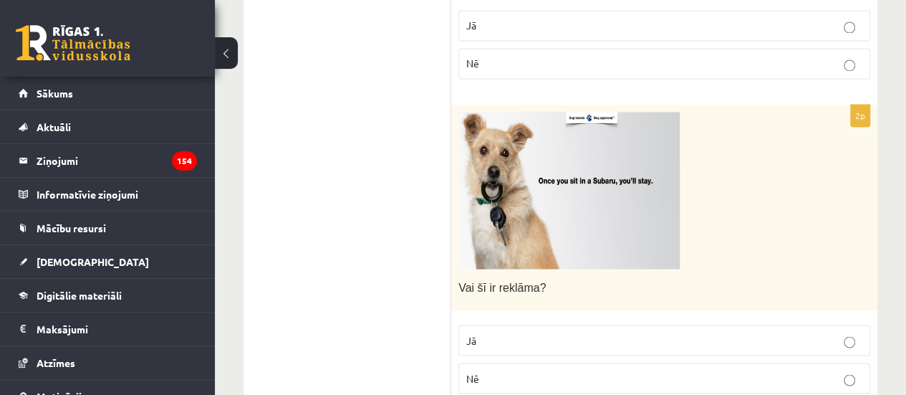
click at [521, 362] on label "Nē" at bounding box center [664, 377] width 412 height 31
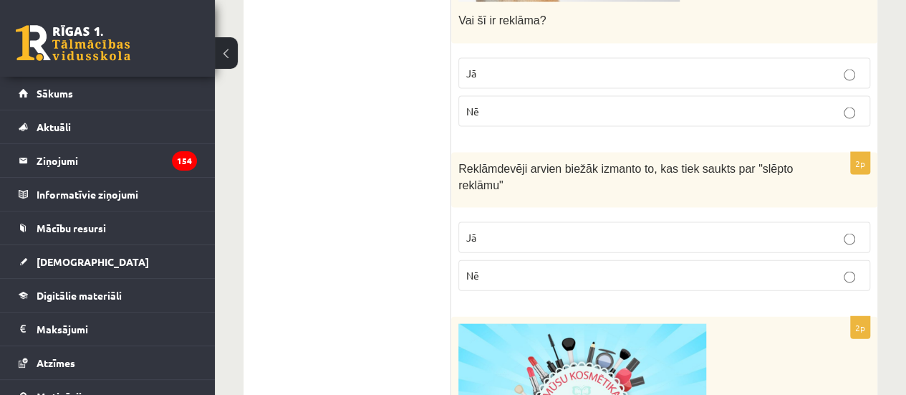
scroll to position [1479, 0]
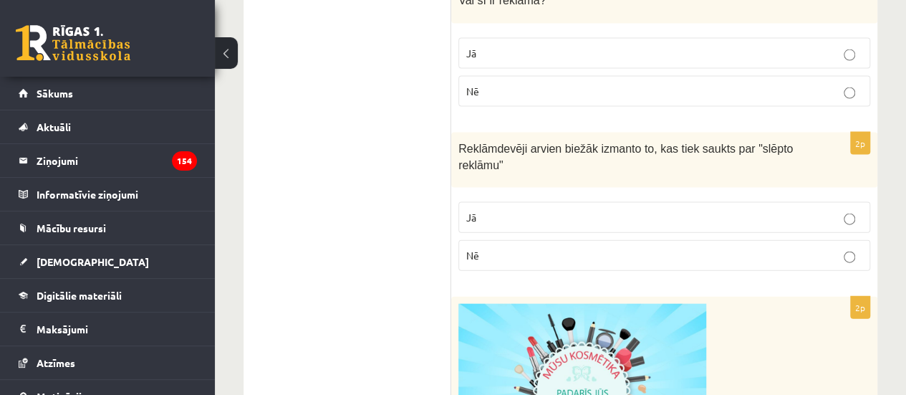
click at [519, 210] on p "Jā" at bounding box center [664, 217] width 396 height 15
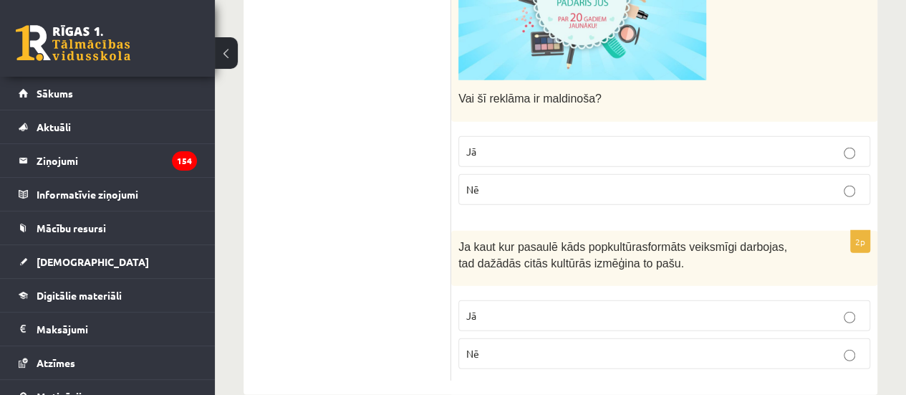
click at [530, 303] on fieldset "Jā Nē" at bounding box center [664, 333] width 412 height 80
click at [526, 308] on p "Jā" at bounding box center [664, 315] width 396 height 15
click at [510, 144] on p "Jā" at bounding box center [664, 151] width 396 height 15
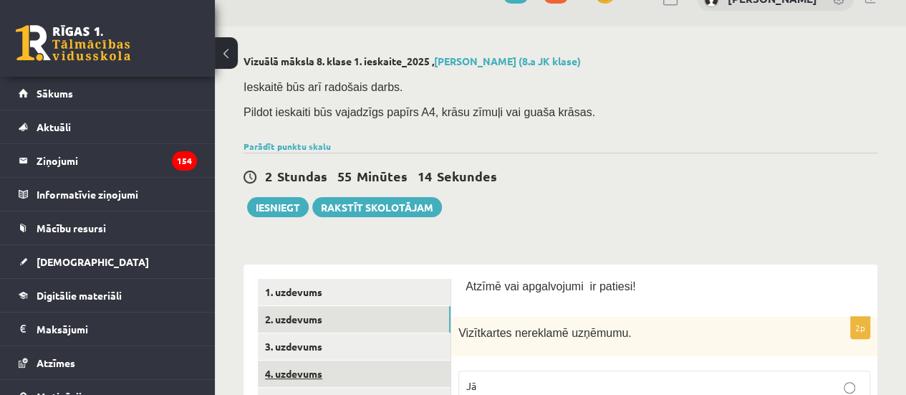
scroll to position [72, 0]
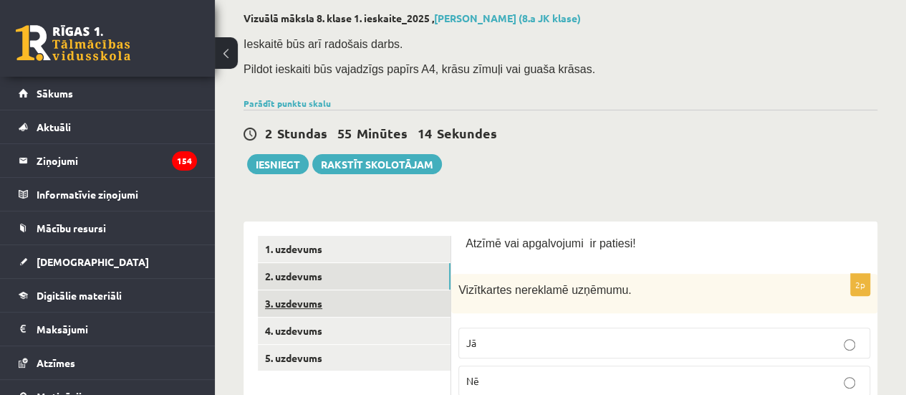
click at [318, 307] on link "3. uzdevums" at bounding box center [354, 303] width 193 height 26
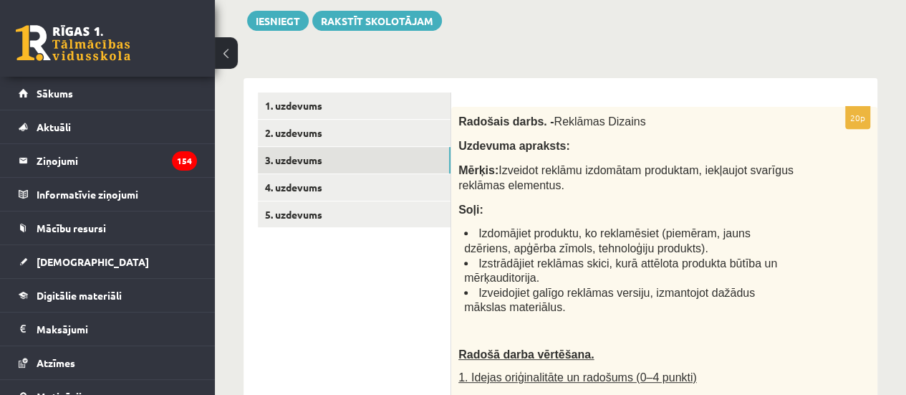
scroll to position [0, 0]
click at [335, 185] on link "4. uzdevums" at bounding box center [354, 187] width 193 height 26
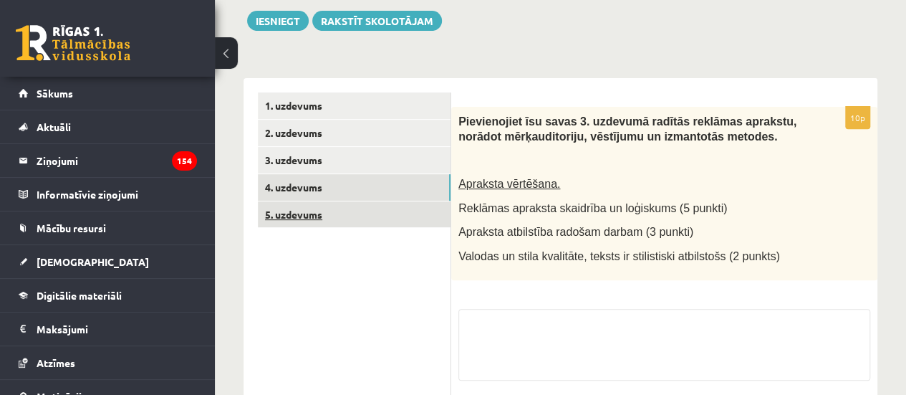
click at [316, 221] on link "5. uzdevums" at bounding box center [354, 214] width 193 height 26
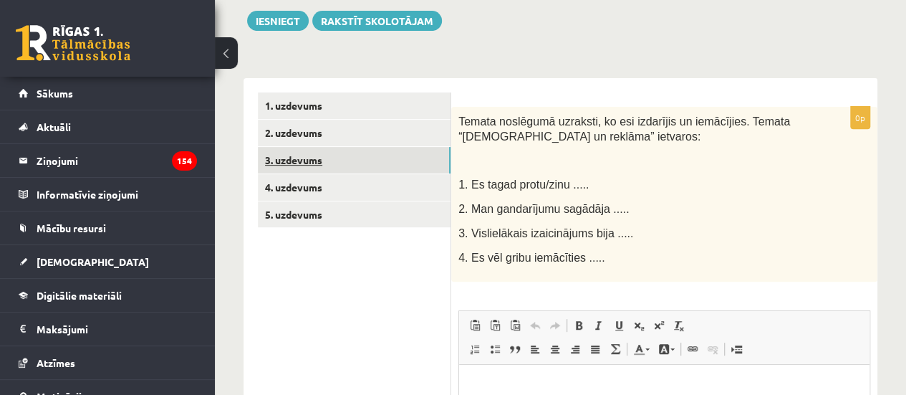
click at [334, 164] on link "3. uzdevums" at bounding box center [354, 160] width 193 height 26
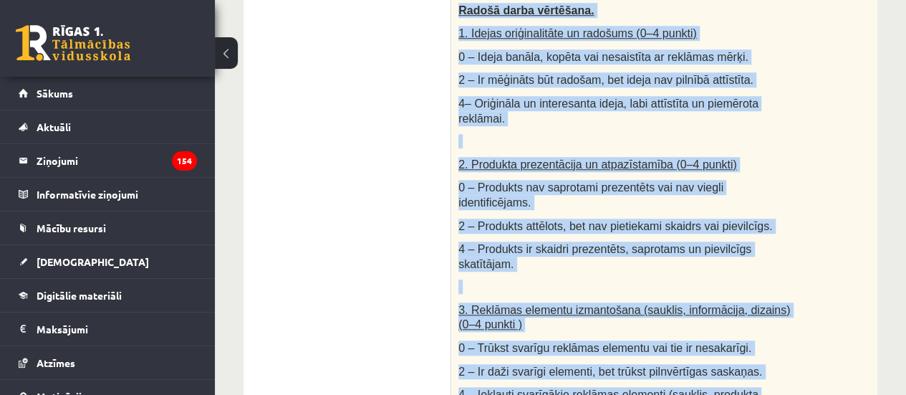
scroll to position [286, 0]
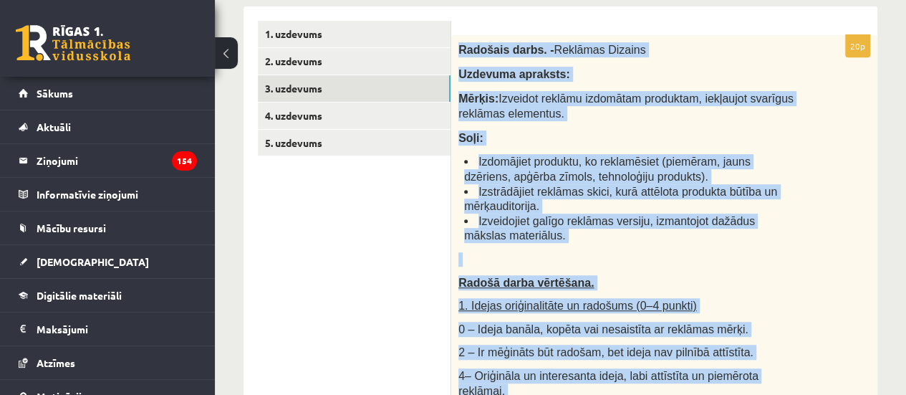
drag, startPoint x: 663, startPoint y: 157, endPoint x: 453, endPoint y: 41, distance: 240.4
copy div "Loremips dolor. - Sitametc Adipisc Elitsedd eiusmodt: Incidi: Utlabore etdolor …"
click at [325, 106] on link "4. uzdevums" at bounding box center [354, 115] width 193 height 26
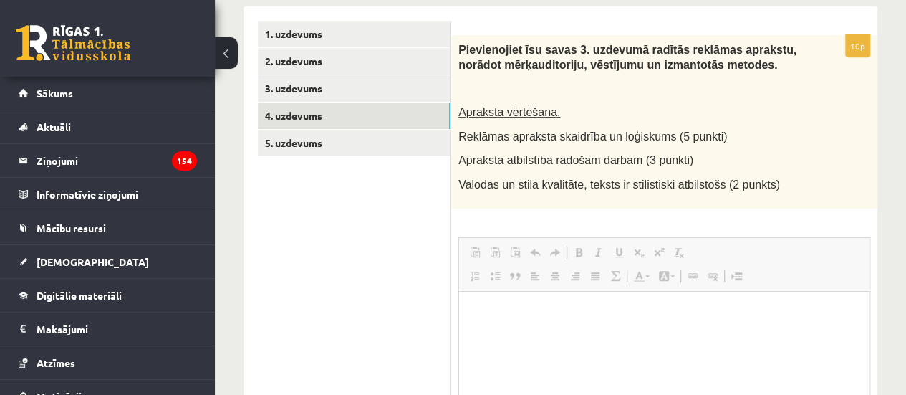
scroll to position [0, 0]
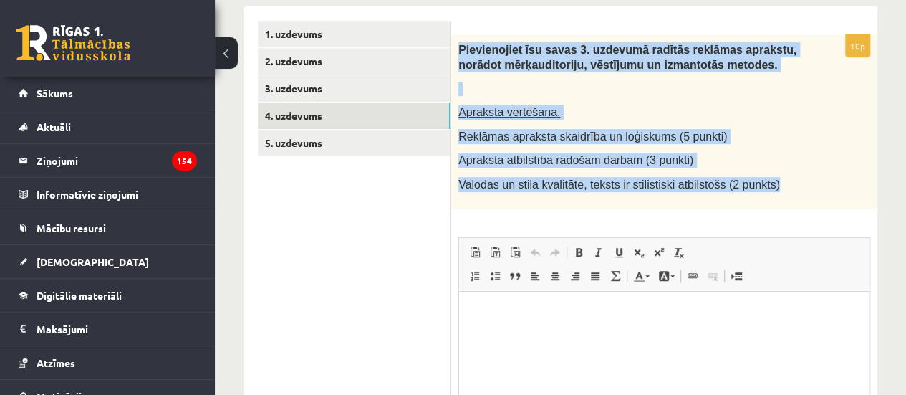
drag, startPoint x: 456, startPoint y: 44, endPoint x: 894, endPoint y: 180, distance: 458.8
click at [894, 180] on div "**********" at bounding box center [560, 173] width 691 height 809
copy div "Pievienojiet īsu savas 3. uzdevumā radītās reklāmas aprakstu, norādot mērķaudit…"
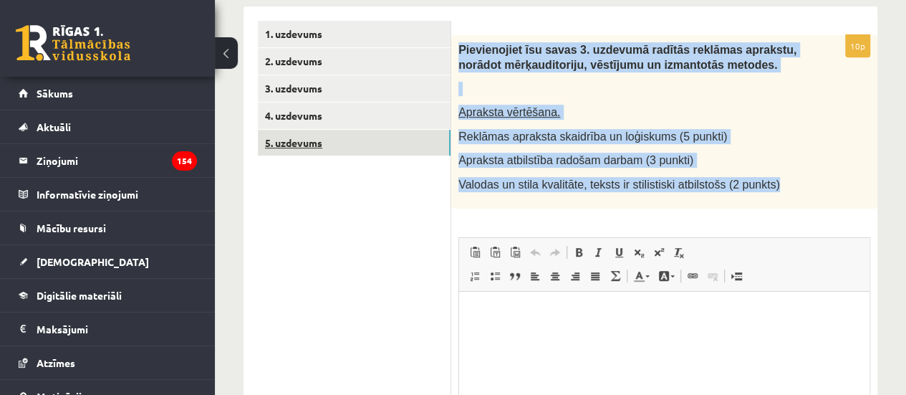
click at [376, 130] on link "5. uzdevums" at bounding box center [354, 143] width 193 height 26
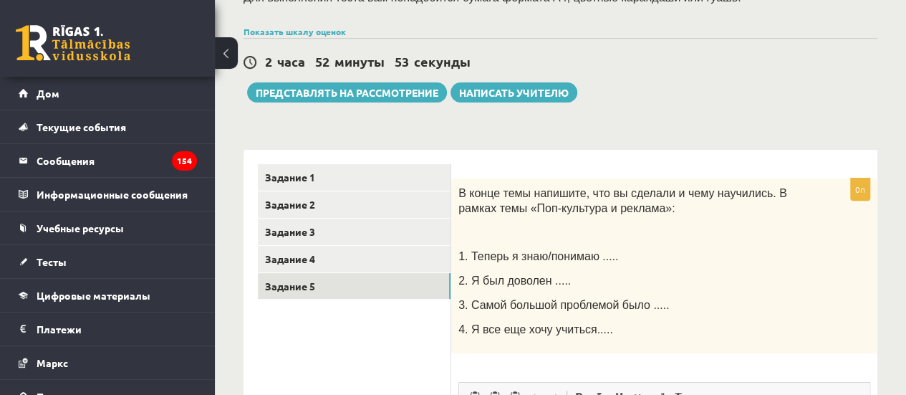
scroll to position [143, 0]
click at [362, 253] on link "Задание 4" at bounding box center [354, 259] width 193 height 26
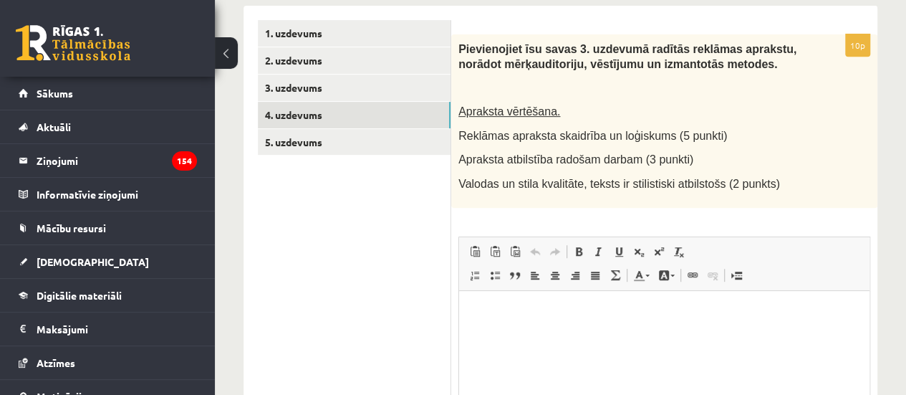
scroll to position [358, 0]
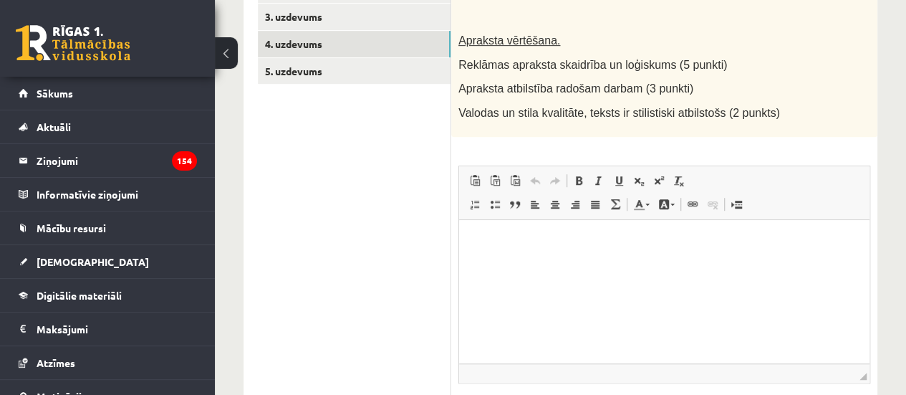
click at [581, 248] on p "Визуальный текстовый редактор, wiswyg-editor-user-answer-47434004609680" at bounding box center [664, 240] width 382 height 15
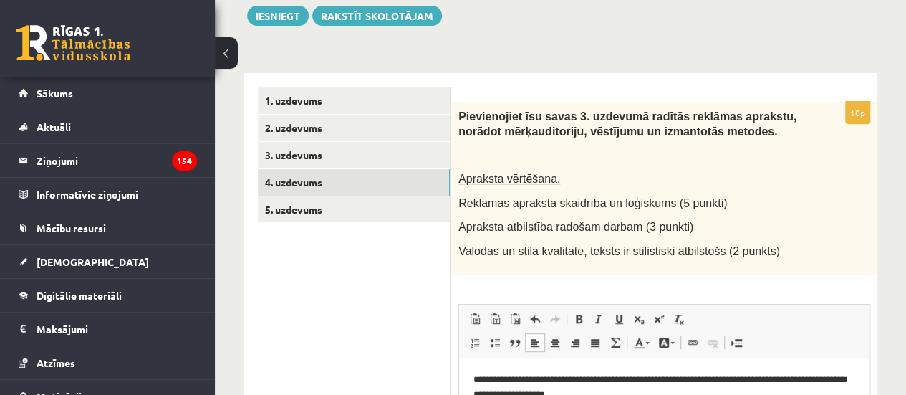
scroll to position [215, 0]
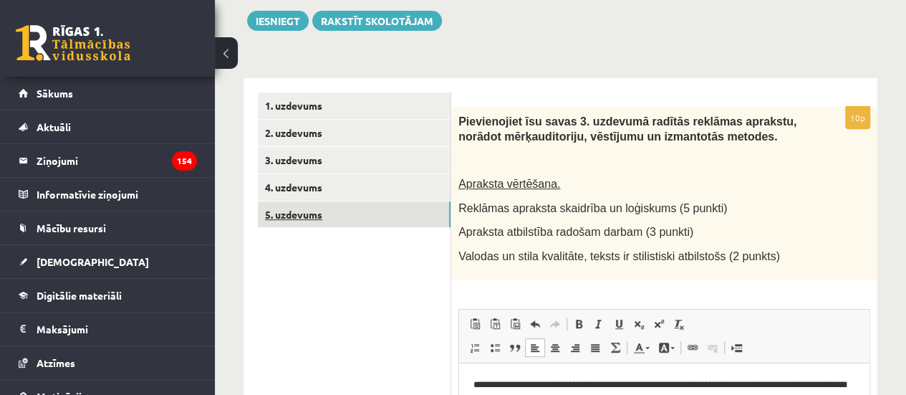
click at [342, 218] on link "5. uzdevums" at bounding box center [354, 214] width 193 height 26
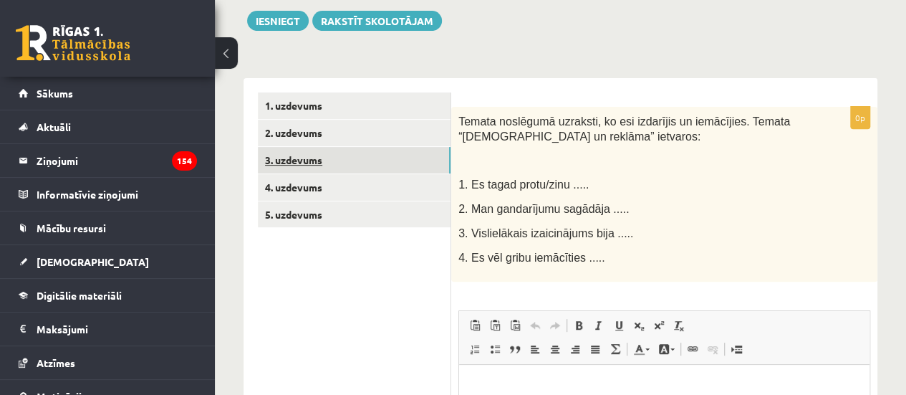
drag, startPoint x: 567, startPoint y: 267, endPoint x: 318, endPoint y: 157, distance: 272.5
click at [318, 157] on link "3. uzdevums" at bounding box center [354, 160] width 193 height 26
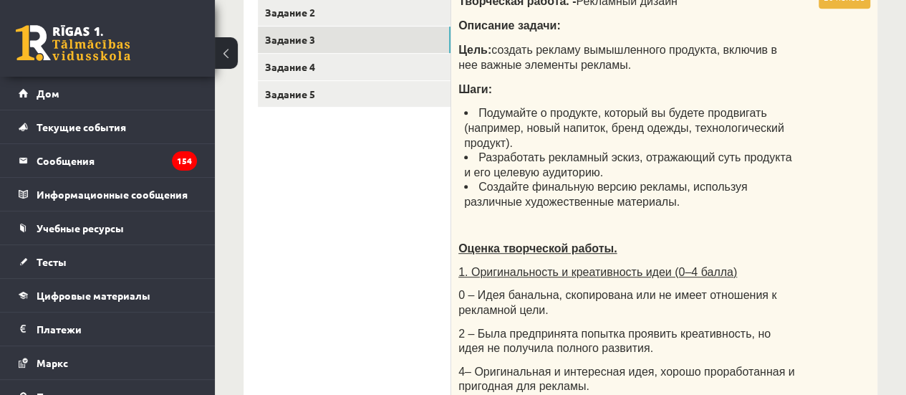
scroll to position [358, 0]
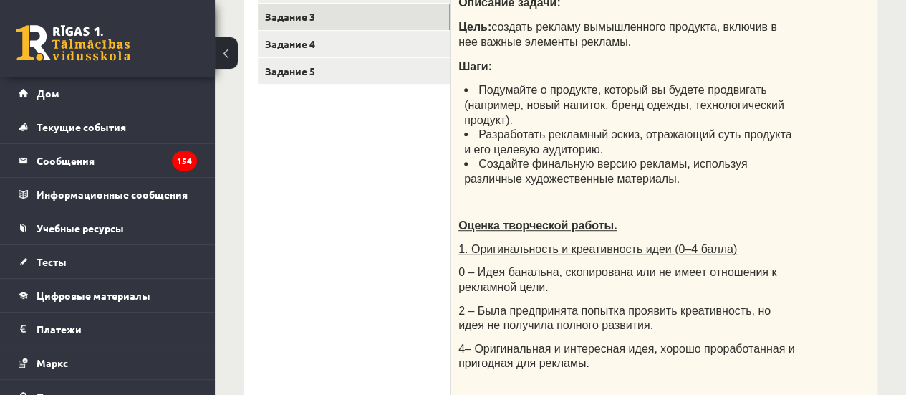
drag, startPoint x: 326, startPoint y: 219, endPoint x: 295, endPoint y: 208, distance: 32.6
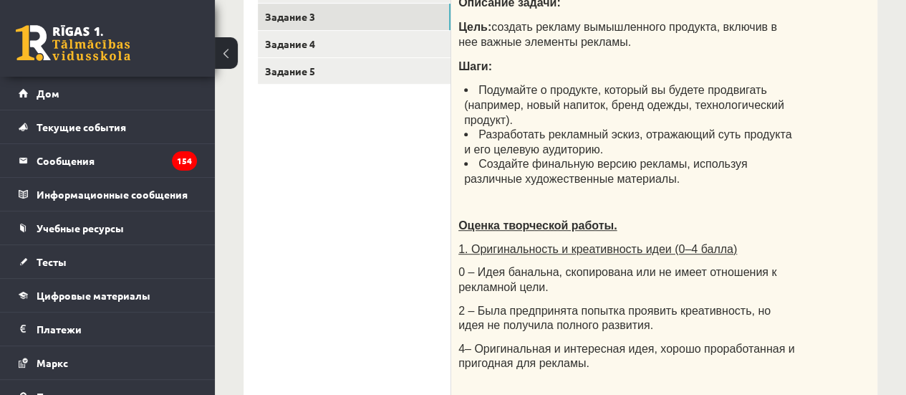
drag, startPoint x: 309, startPoint y: 157, endPoint x: 294, endPoint y: 153, distance: 16.2
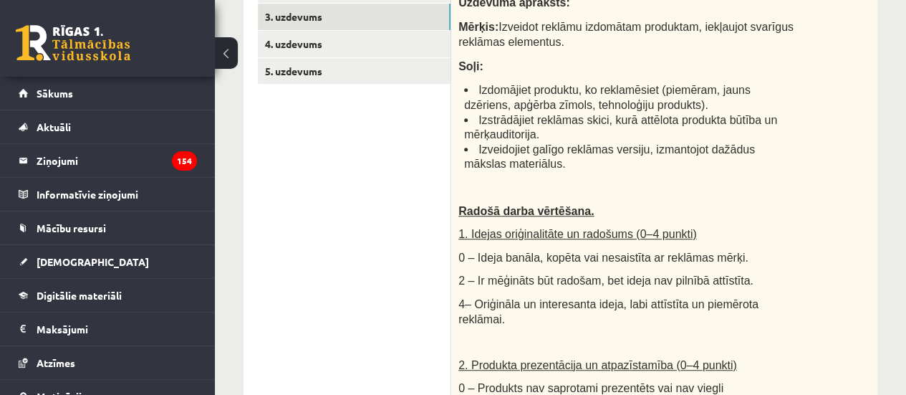
scroll to position [72, 0]
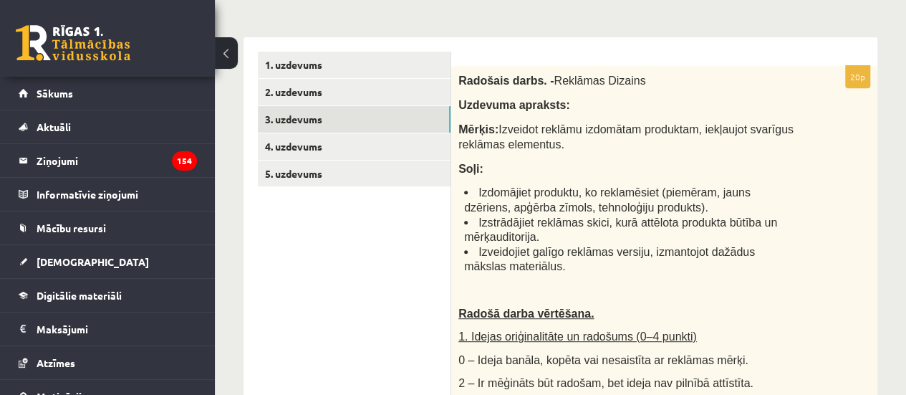
scroll to position [143, 0]
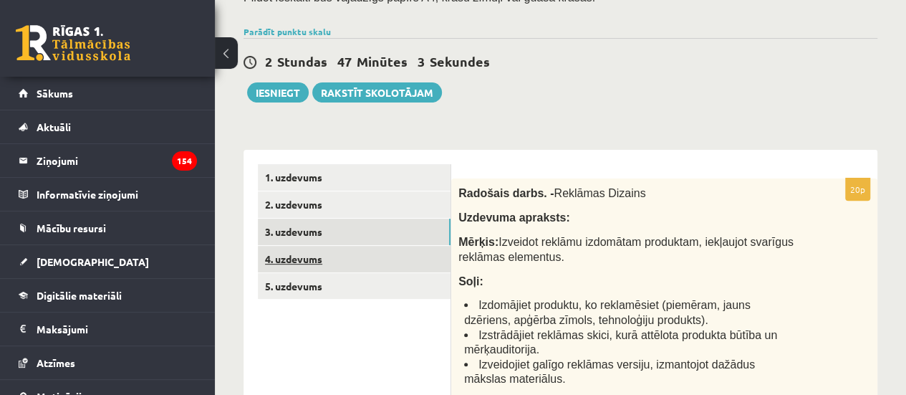
click at [349, 269] on link "4. uzdevums" at bounding box center [354, 259] width 193 height 26
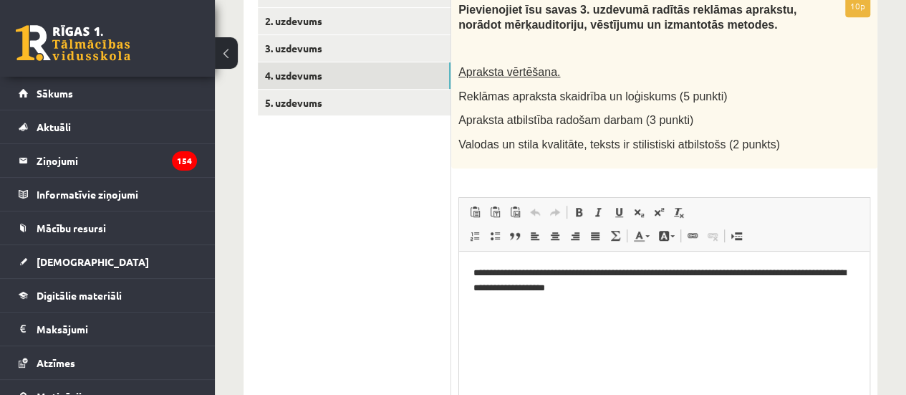
scroll to position [0, 0]
click at [584, 294] on html "**********" at bounding box center [664, 280] width 410 height 59
click at [582, 294] on html "**********" at bounding box center [664, 280] width 410 height 59
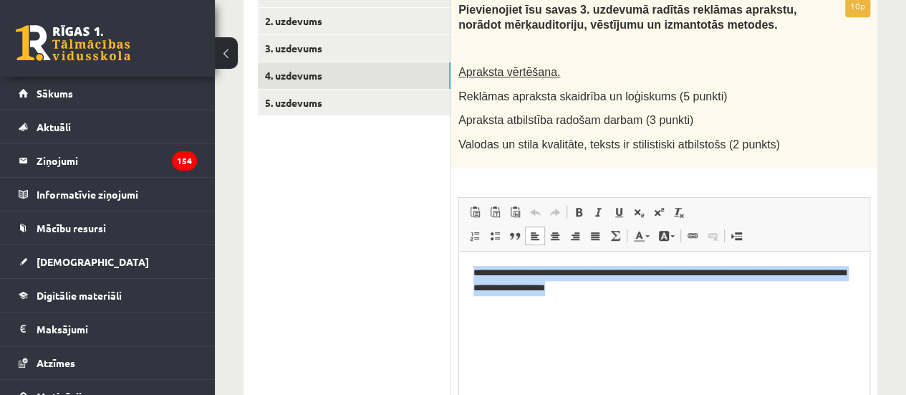
click at [582, 294] on html "**********" at bounding box center [664, 280] width 410 height 59
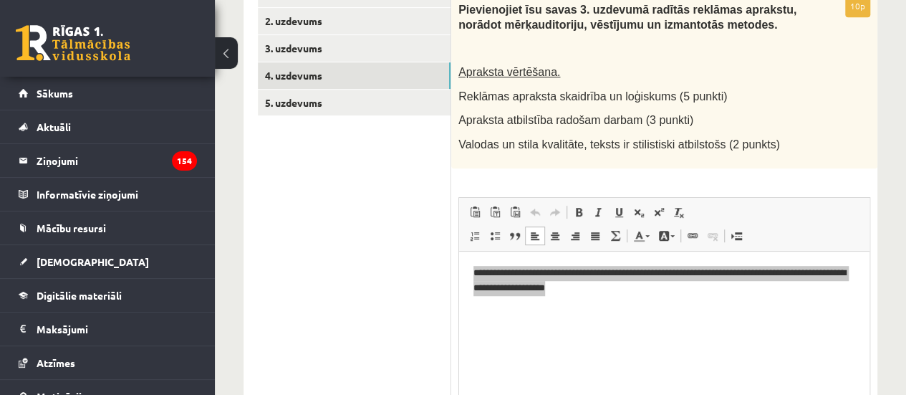
click at [299, 253] on ul "1. uzdevums 2. uzdevums 3. uzdevums 4. uzdevums 5. uzdevums" at bounding box center [354, 237] width 193 height 513
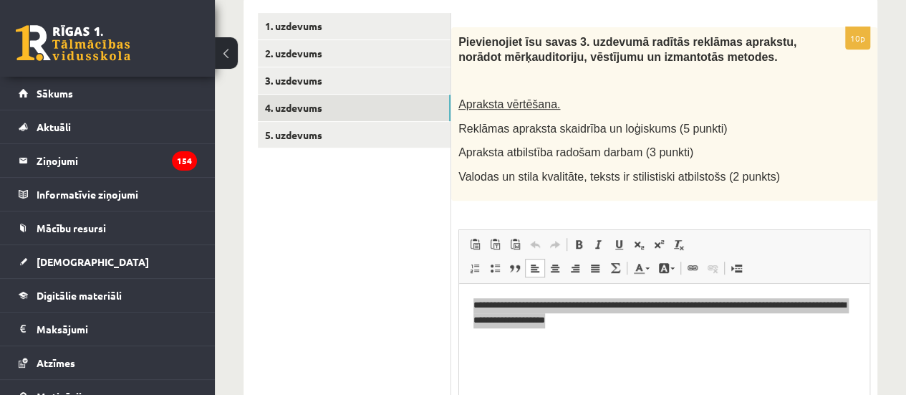
scroll to position [430, 0]
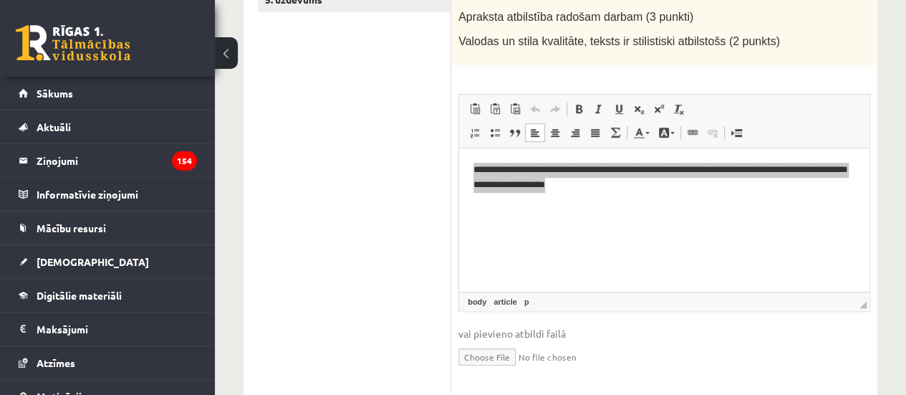
click at [395, 211] on ul "1. uzdevums 2. uzdevums 3. uzdevums 4. uzdevums 5. uzdevums" at bounding box center [354, 134] width 193 height 513
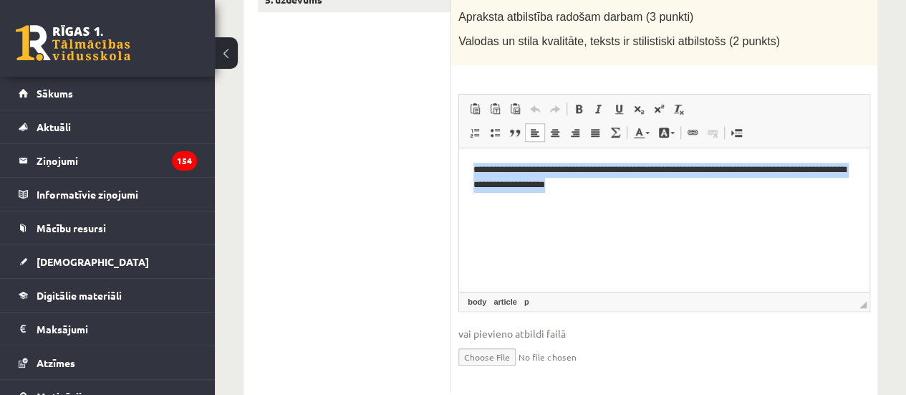
click at [587, 194] on html "**********" at bounding box center [664, 177] width 410 height 59
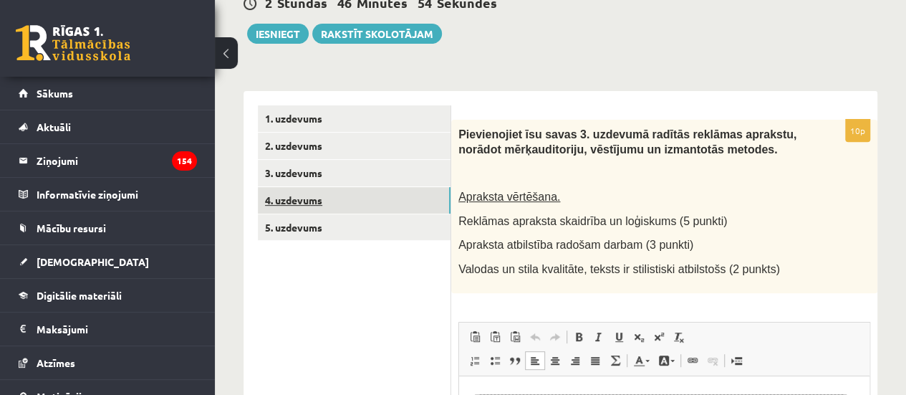
scroll to position [215, 0]
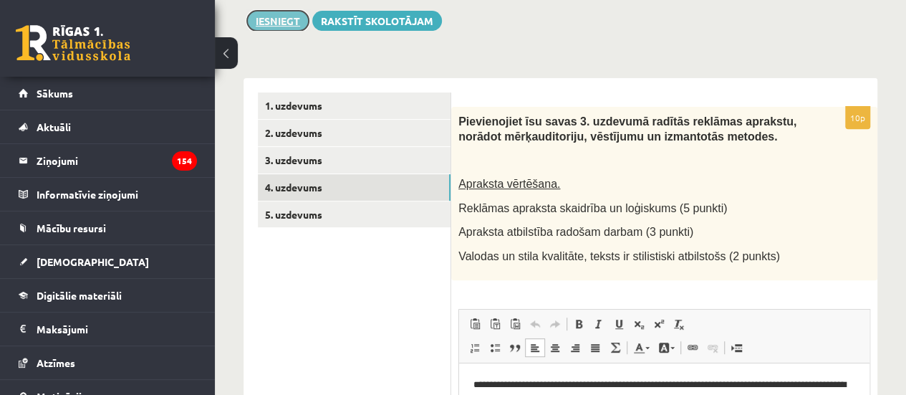
click at [294, 24] on button "Iesniegt" at bounding box center [278, 21] width 62 height 20
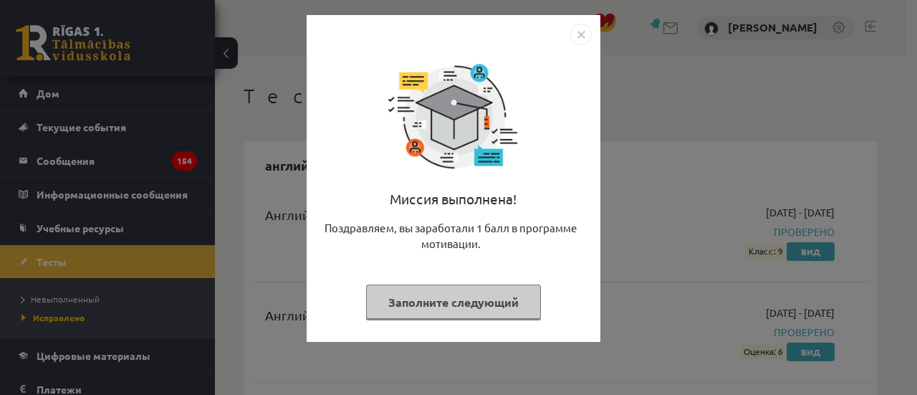
drag, startPoint x: 485, startPoint y: 291, endPoint x: 480, endPoint y: 282, distance: 9.9
click at [487, 291] on button "Заполните следующий" at bounding box center [453, 301] width 175 height 35
